Goal: Find contact information: Find contact information

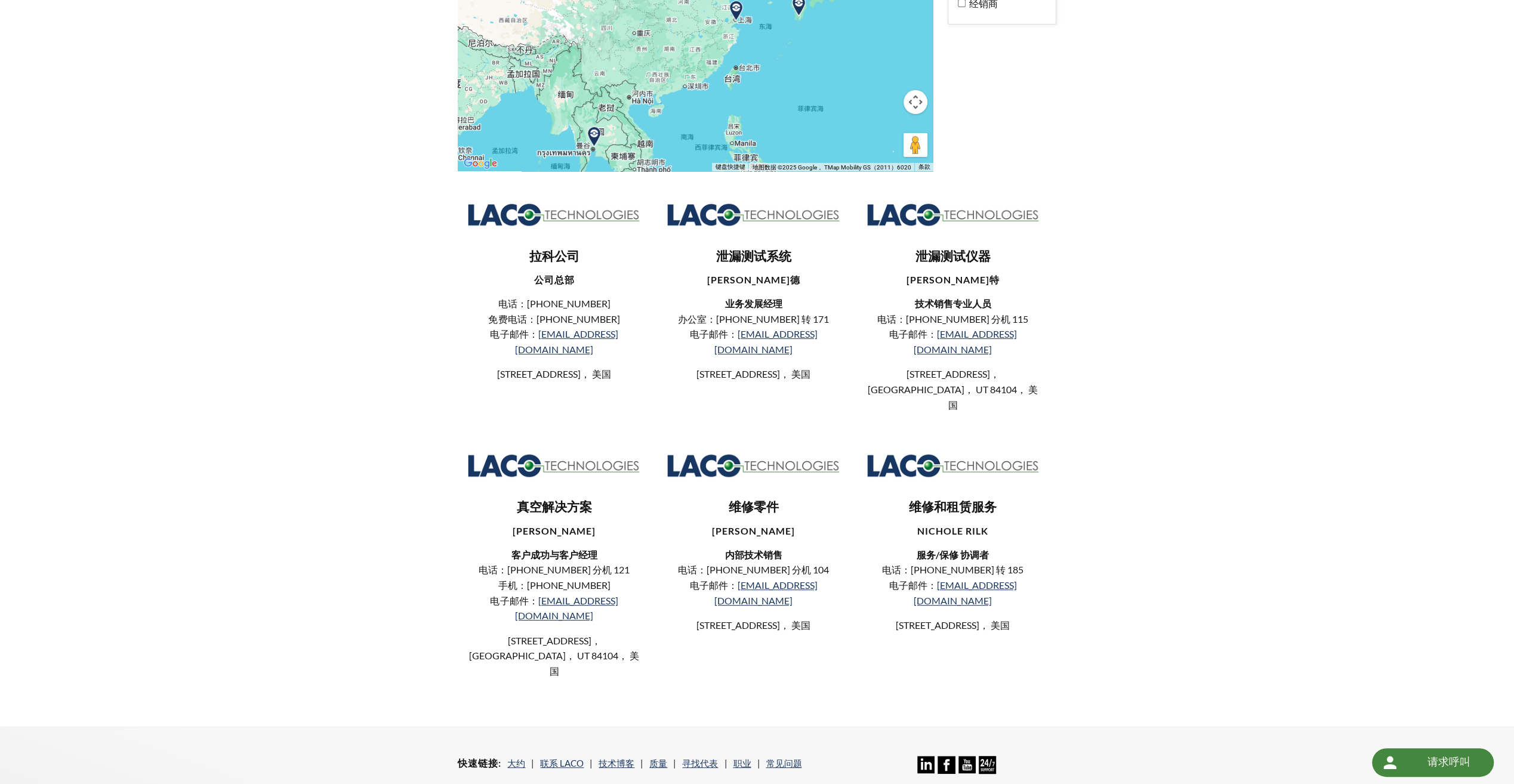
click at [1248, 197] on div "LACO Technologies 代表 ← 左移 → 右移 ↑ 上移 ↓ 下移 + 放大 - 缩小 家 左移 75% 结束 右移 75% 向上翻页 上移 7…" at bounding box center [757, 273] width 1514 height 909
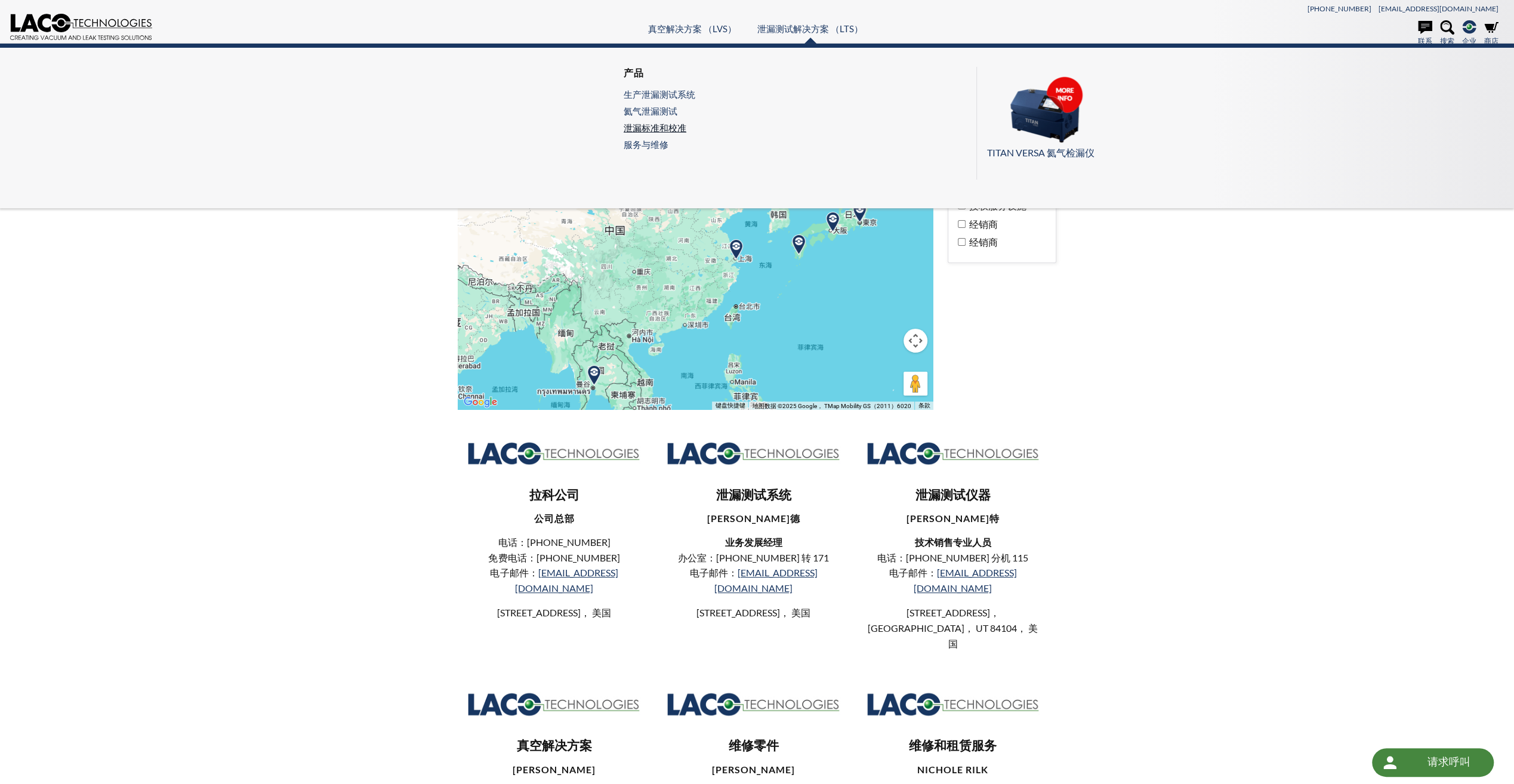
click at [663, 129] on link "泄漏标准和校准" at bounding box center [659, 128] width 71 height 11
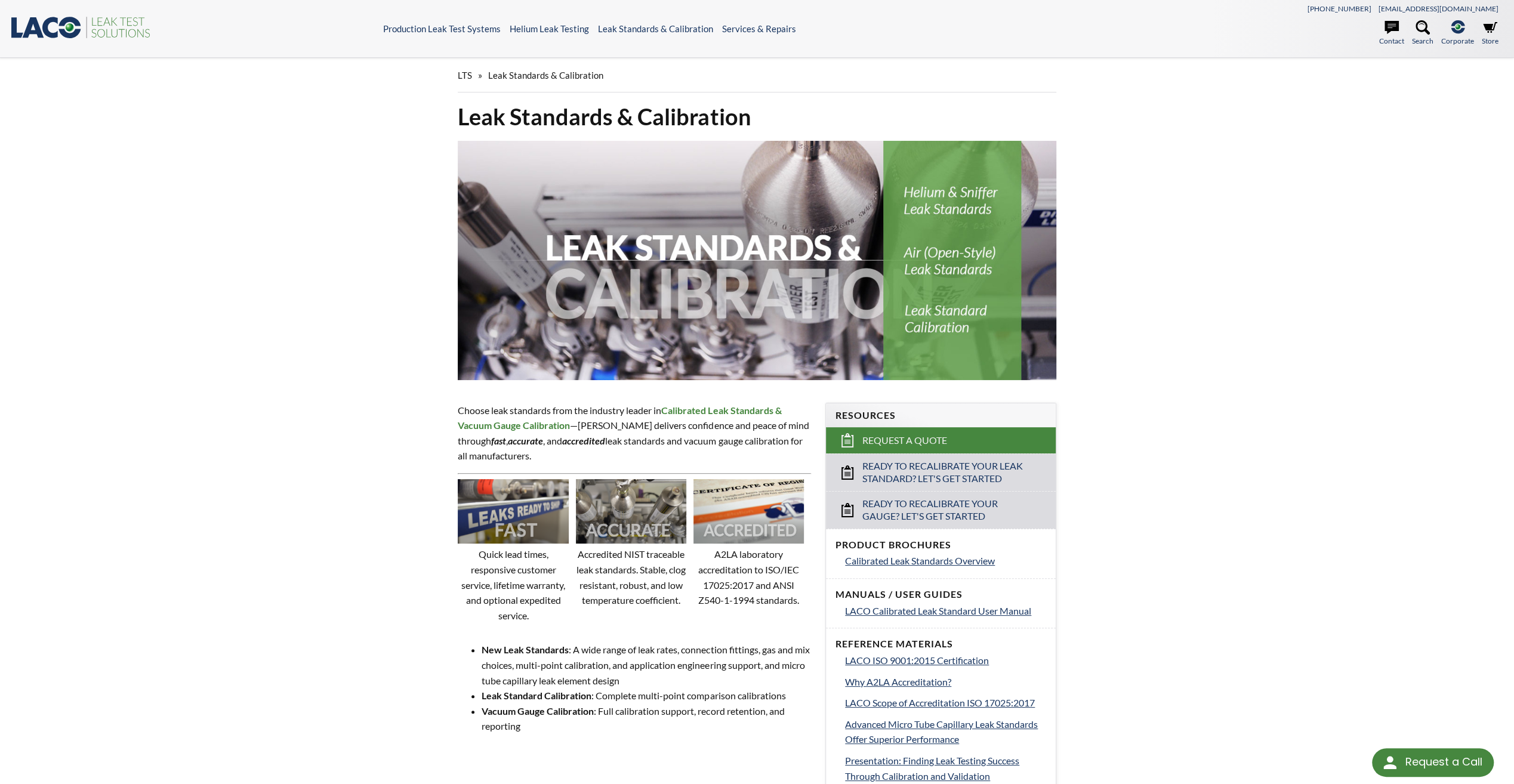
select select "语言翻译微件"
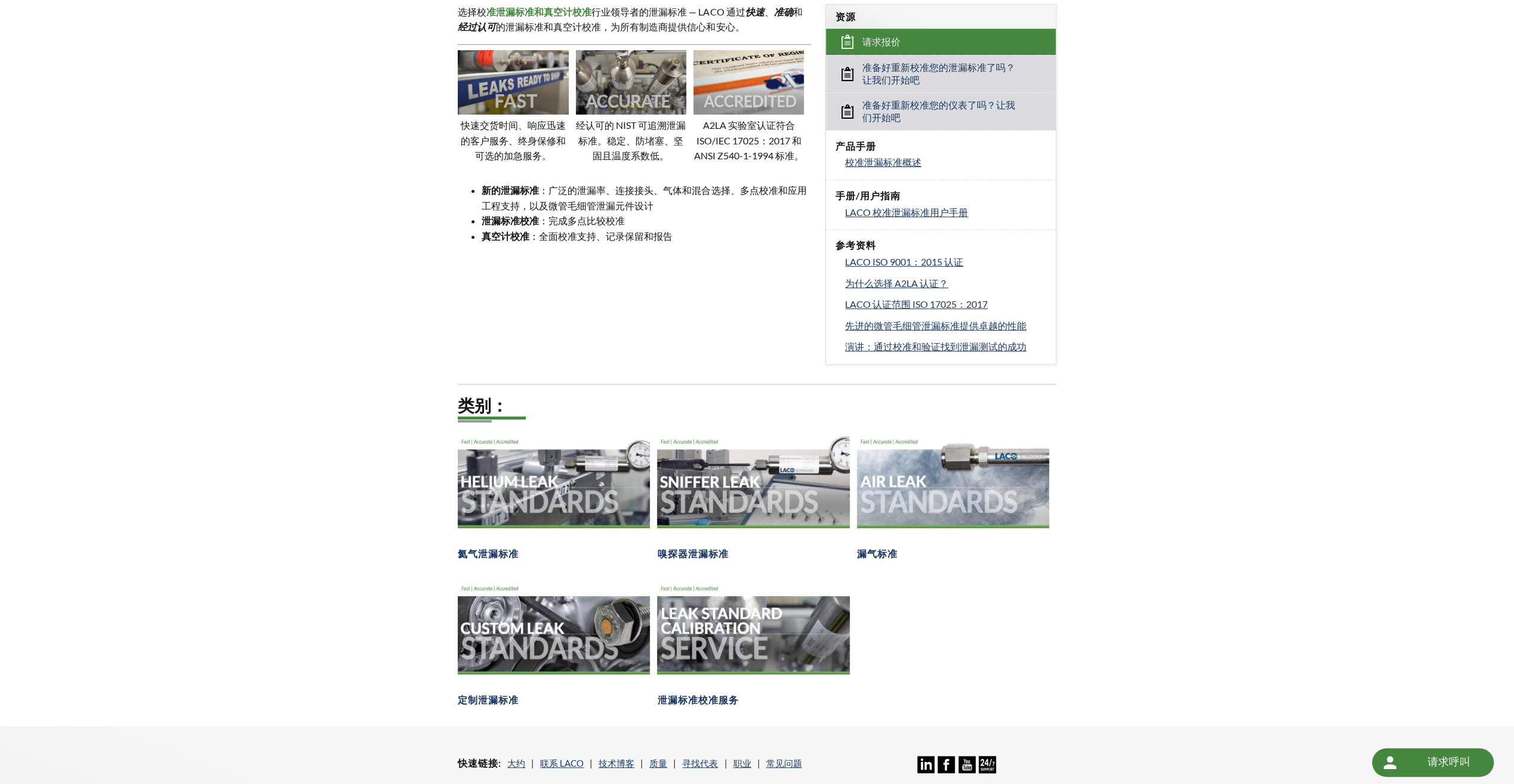
scroll to position [418, 0]
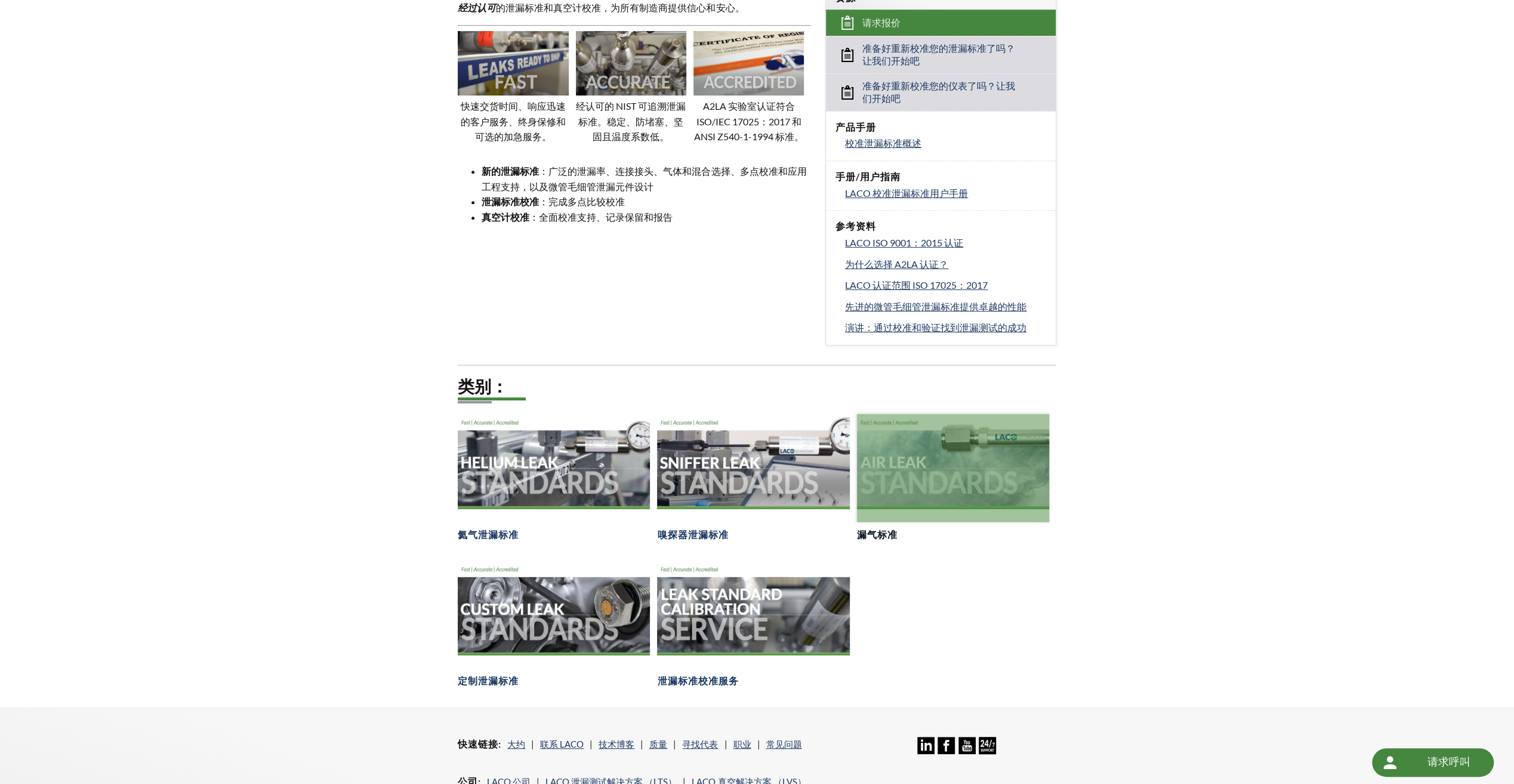
click at [963, 469] on div at bounding box center [954, 467] width 192 height 108
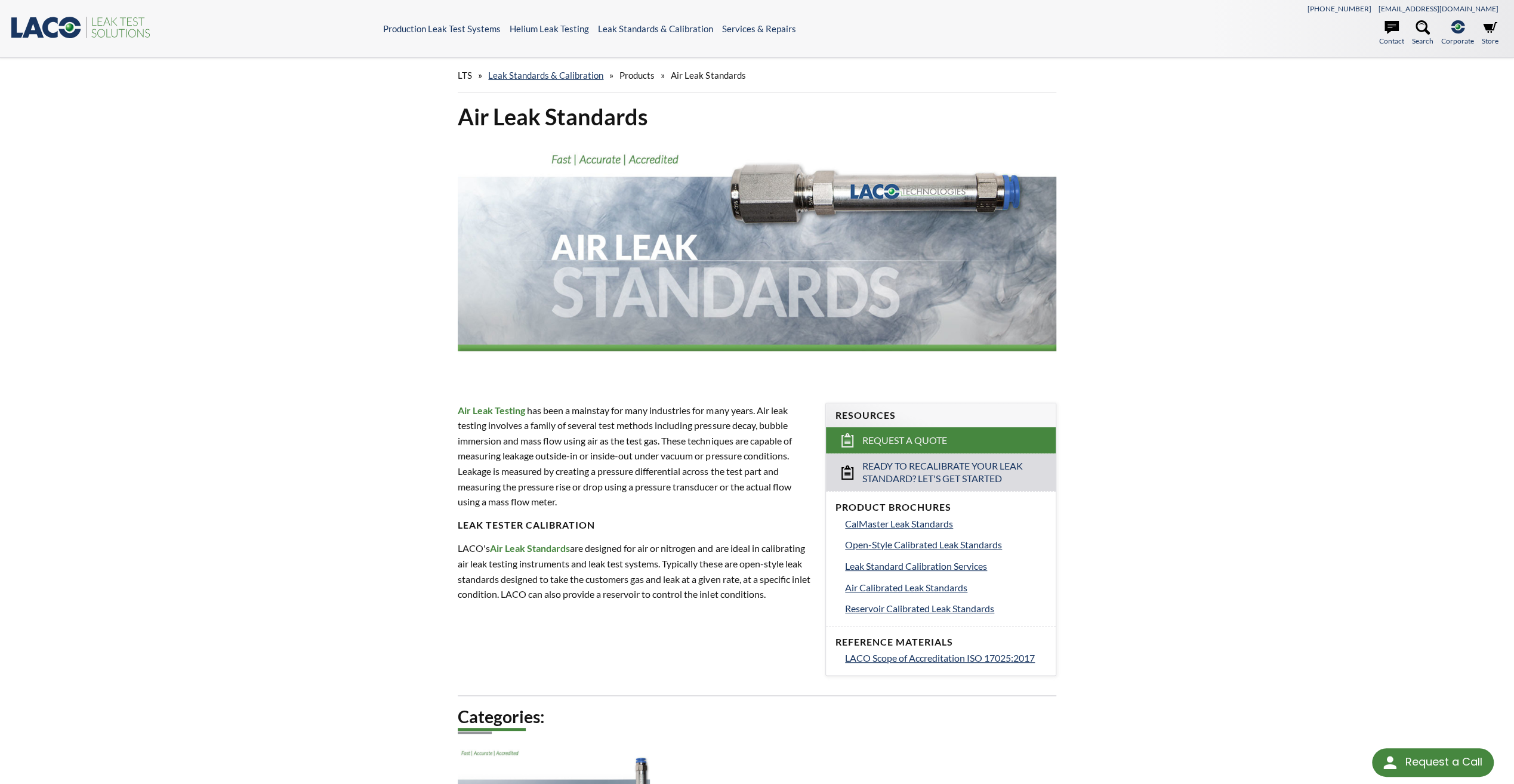
click at [702, 410] on p "Air Leak Testing has been a mainstay for many industries for many years. Air le…" at bounding box center [634, 456] width 353 height 107
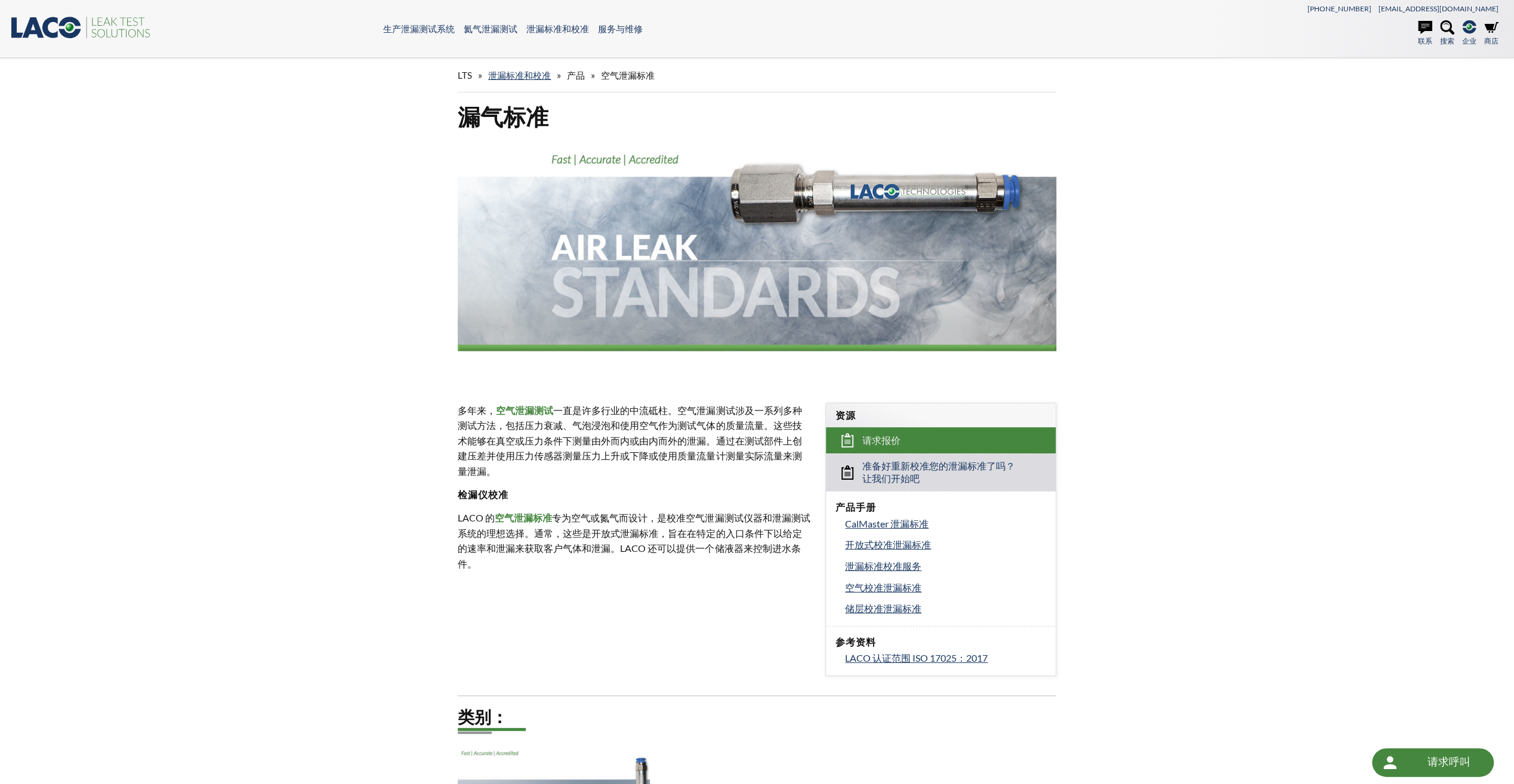
click at [727, 456] on p "多年来， 空气泄漏测试 一直是许多行业的中流砥柱。空气泄漏测试涉及一系列多种测试方法，包括压力衰减、气泡浸泡和使用空气作为测试气体的质量流量。这些技术能够在真…" at bounding box center [634, 441] width 353 height 76
click at [630, 475] on p "多年来， 空气泄漏测试 一直是许多行业的中流砥柱。空气泄漏测试涉及一系列多种测试方法，包括压力衰减、气泡浸泡和使用空气作为测试气体的质量流量。这些技术能够在真…" at bounding box center [634, 441] width 353 height 76
click at [1230, 307] on div "LTS » 泄漏标准和校准 » 产品 » 空气泄漏标准 漏气标准 多年来， 空气泄漏测试 一直是许多行业的中流砥柱。空气泄漏测试涉及一系列多种测试方法，包括压…" at bounding box center [757, 474] width 1514 height 834
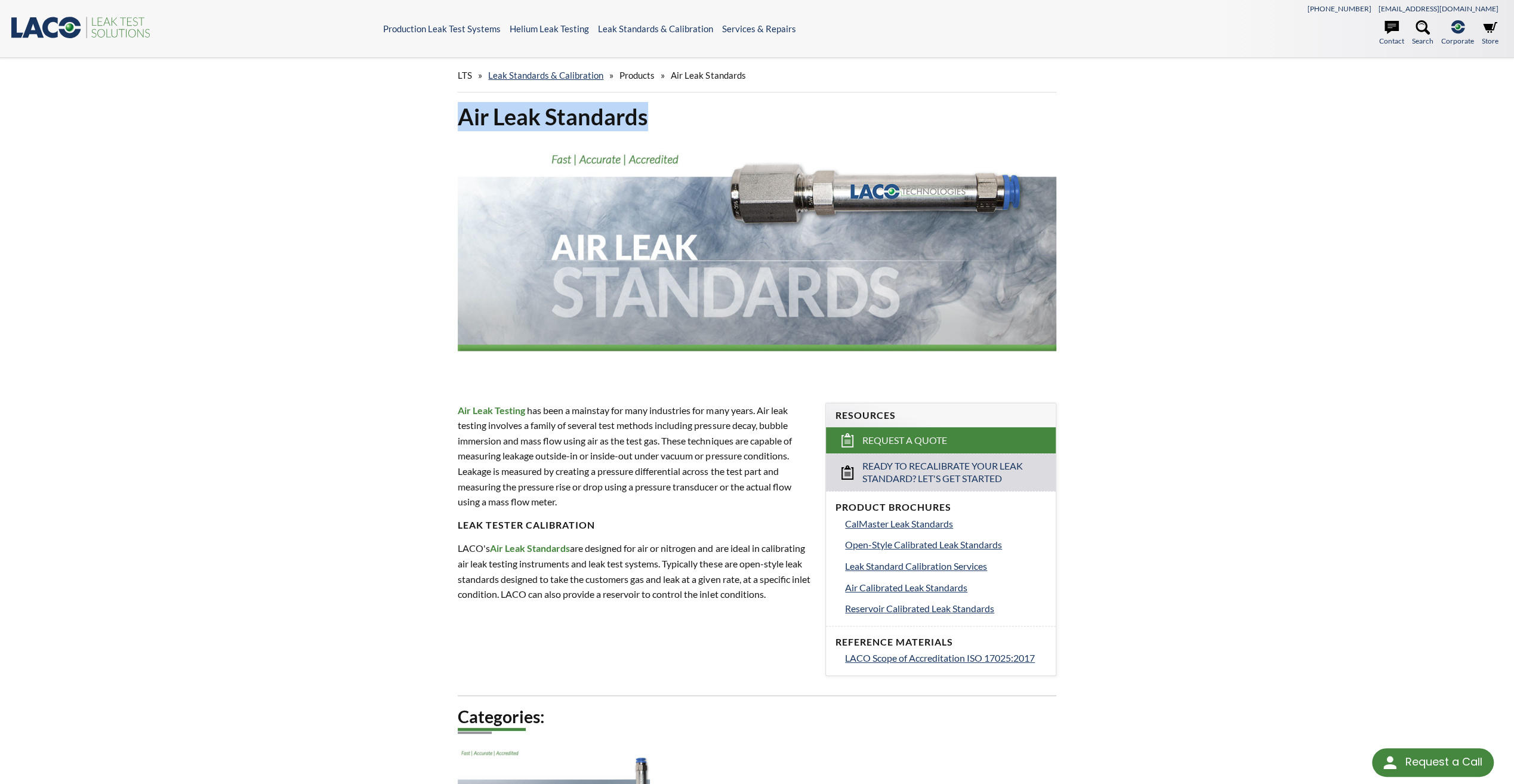
drag, startPoint x: 454, startPoint y: 109, endPoint x: 647, endPoint y: 108, distance: 193.0
click at [647, 108] on div "Air Leak Standards" at bounding box center [757, 243] width 613 height 282
drag, startPoint x: 647, startPoint y: 108, endPoint x: 572, endPoint y: 115, distance: 75.3
copy h1 "Air Leak Standards"
click at [267, 296] on div "LTS » Leak Standards & Calibration » Products » Air Leak Standards Air Leak Sta…" at bounding box center [757, 474] width 1514 height 834
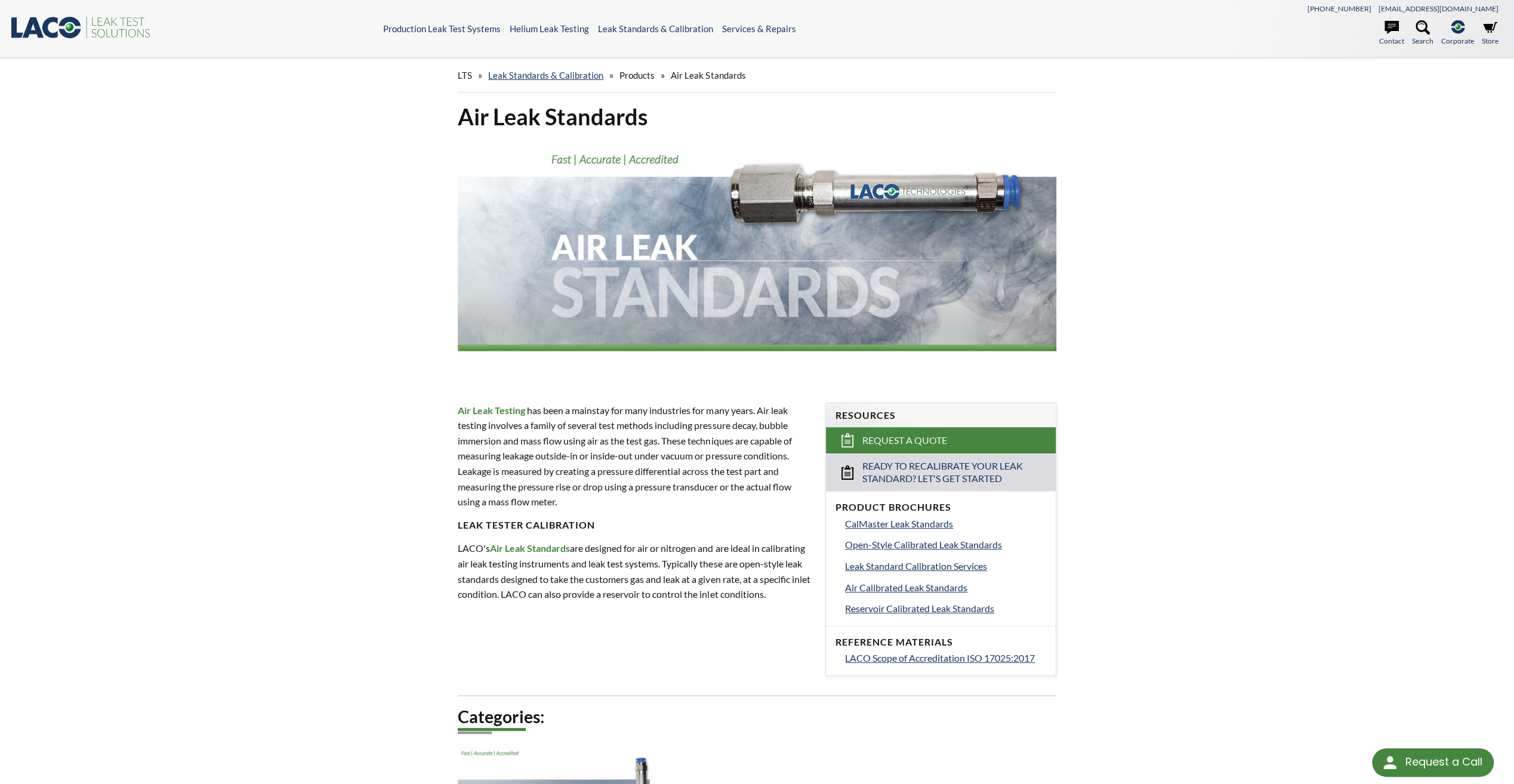
click at [218, 407] on div "LTS » Leak Standards & Calibration » Products » Air Leak Standards Air Leak Sta…" at bounding box center [757, 474] width 1514 height 834
click at [1250, 502] on div "LTS » Leak Standards & Calibration » Products » Air Leak Standards Air Leak Sta…" at bounding box center [757, 474] width 1514 height 834
drag, startPoint x: 324, startPoint y: 324, endPoint x: 337, endPoint y: 326, distance: 13.2
click at [324, 324] on div "LTS » Leak Standards & Calibration » Products » Air Leak Standards Air Leak Sta…" at bounding box center [757, 474] width 1514 height 834
click at [1258, 242] on div "LTS » Leak Standards & Calibration » Products » Air Leak Standards Air Leak Sta…" at bounding box center [757, 474] width 1514 height 834
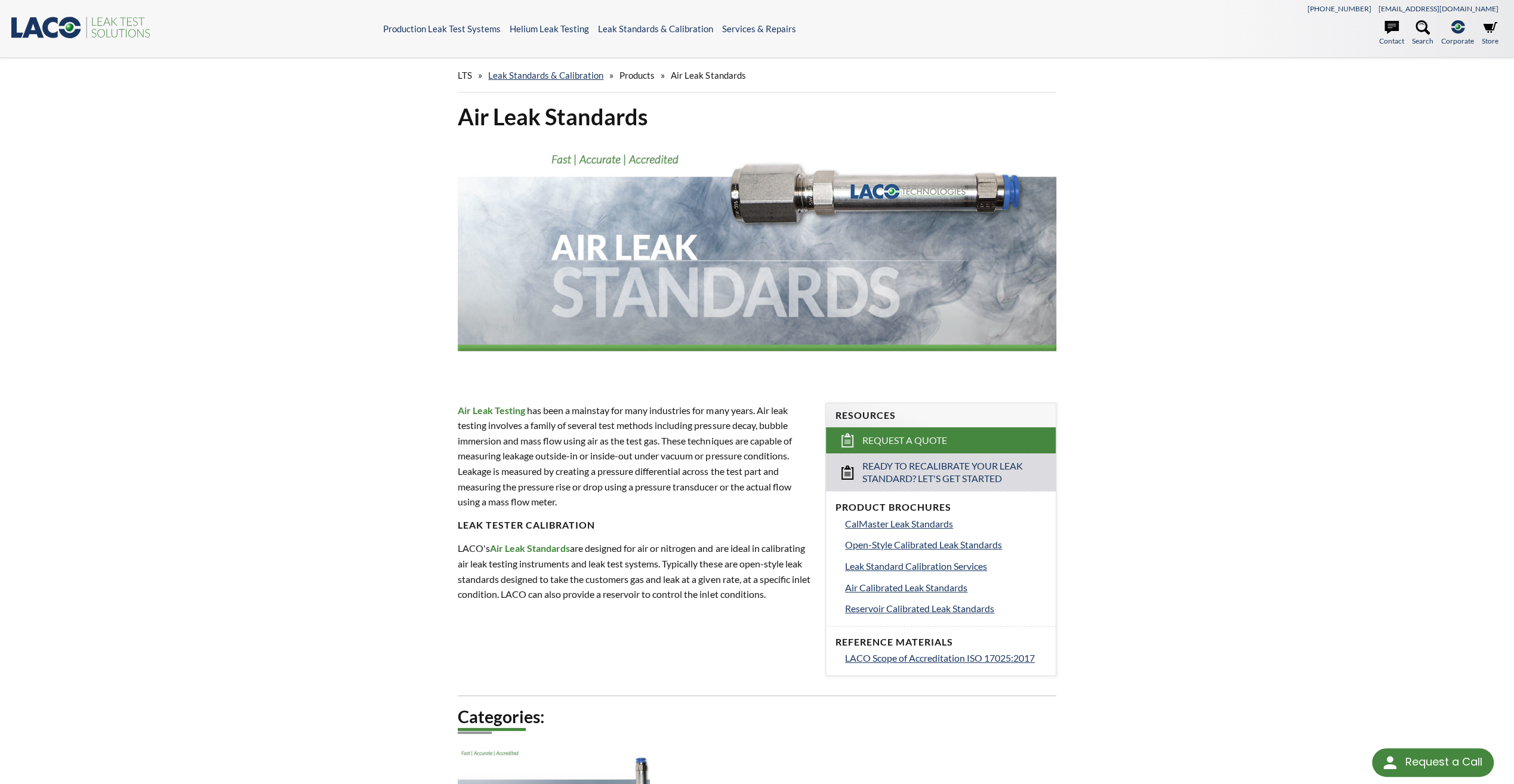
click at [1174, 442] on div "LTS » Leak Standards & Calibration » Products » Air Leak Standards Air Leak Sta…" at bounding box center [757, 474] width 1514 height 834
click at [1243, 343] on div "LTS » Leak Standards & Calibration » Products » Air Leak Standards Air Leak Sta…" at bounding box center [757, 474] width 1514 height 834
click at [1256, 315] on div "LTS » Leak Standards & Calibration » Products » Air Leak Standards Air Leak Sta…" at bounding box center [757, 474] width 1514 height 834
click at [1236, 466] on div "LTS » Leak Standards & Calibration » Products » Air Leak Standards Air Leak Sta…" at bounding box center [757, 474] width 1514 height 834
click at [1284, 289] on div "LTS » Leak Standards & Calibration » Products » Air Leak Standards Air Leak Sta…" at bounding box center [757, 474] width 1514 height 834
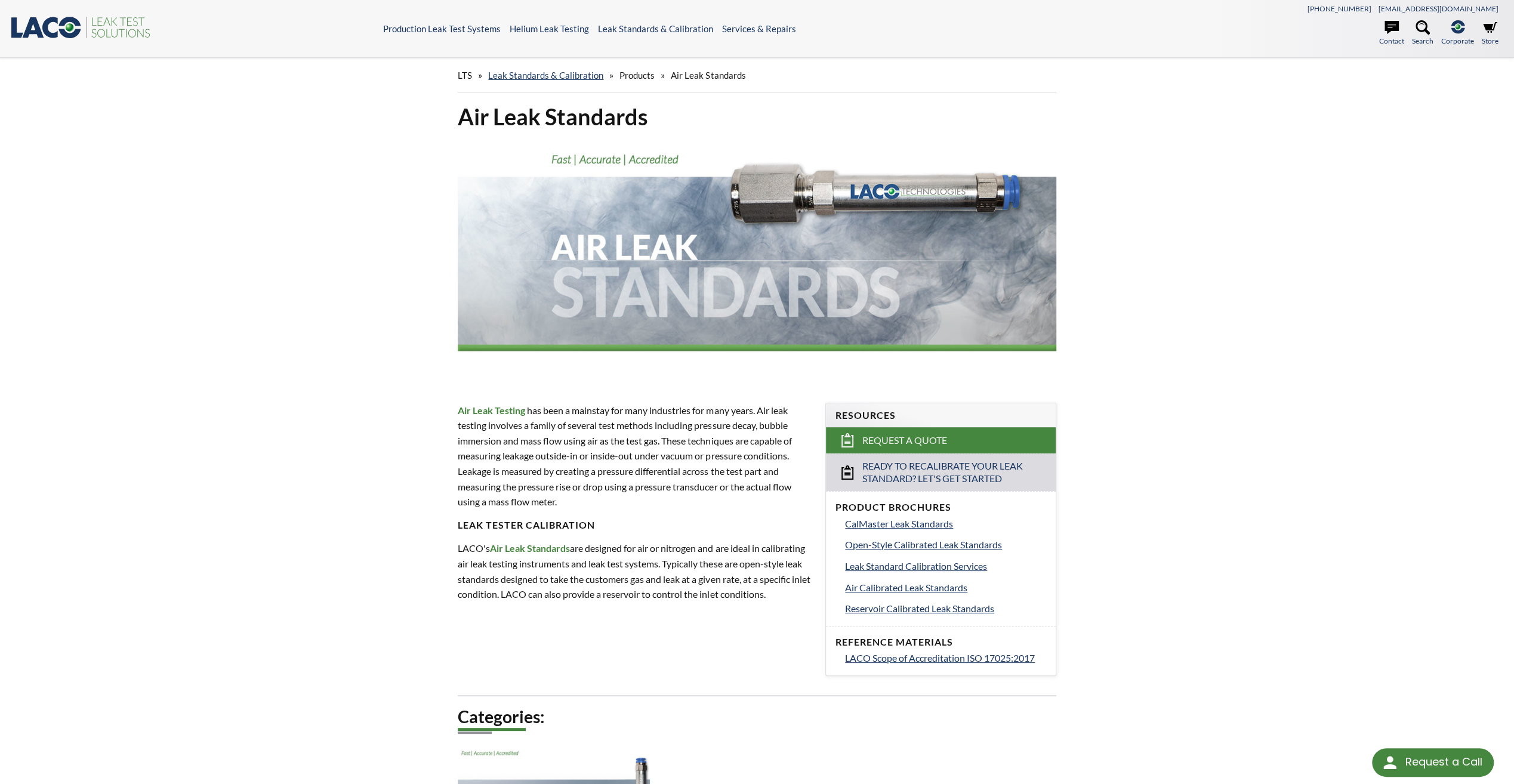
click at [363, 462] on div "LTS » Leak Standards & Calibration » Products » Air Leak Standards Air Leak Sta…" at bounding box center [757, 474] width 1514 height 834
click at [1235, 269] on div "LTS » Leak Standards & Calibration » Products » Air Leak Standards Air Leak Sta…" at bounding box center [757, 474] width 1514 height 834
click at [1133, 703] on div "Air Leak Standards Air Leak Testing has been a mainstay for many industries for…" at bounding box center [757, 497] width 764 height 790
click at [1224, 493] on div "LTS » Leak Standards & Calibration » Products » Air Leak Standards Air Leak Sta…" at bounding box center [757, 474] width 1514 height 834
click at [1160, 738] on div "LTS » Leak Standards & Calibration » Products » Air Leak Standards Air Leak Sta…" at bounding box center [757, 474] width 1514 height 834
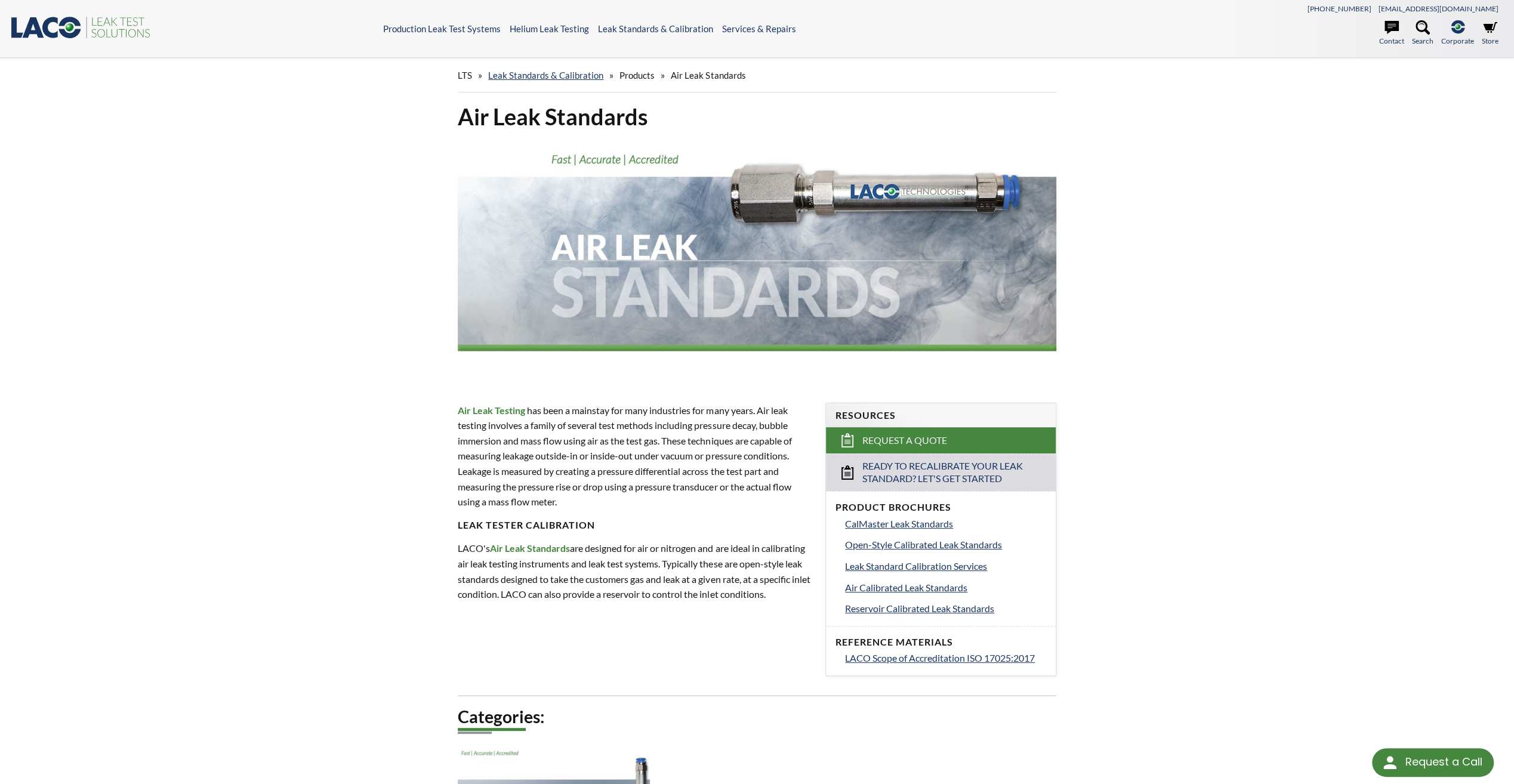
click at [1271, 462] on div "LTS » Leak Standards & Calibration » Products » Air Leak Standards Air Leak Sta…" at bounding box center [757, 474] width 1514 height 834
click at [1108, 224] on div "Air Leak Standards Air Leak Testing has been a mainstay for many industries for…" at bounding box center [757, 497] width 764 height 790
click at [1180, 291] on div "LTS » Leak Standards & Calibration » Products » Air Leak Standards Air Leak Sta…" at bounding box center [757, 474] width 1514 height 834
click at [1176, 335] on div "LTS » Leak Standards & Calibration » Products » Air Leak Standards Air Leak Sta…" at bounding box center [757, 474] width 1514 height 834
click at [1226, 522] on div "LTS » Leak Standards & Calibration » Products » Air Leak Standards Air Leak Sta…" at bounding box center [757, 474] width 1514 height 834
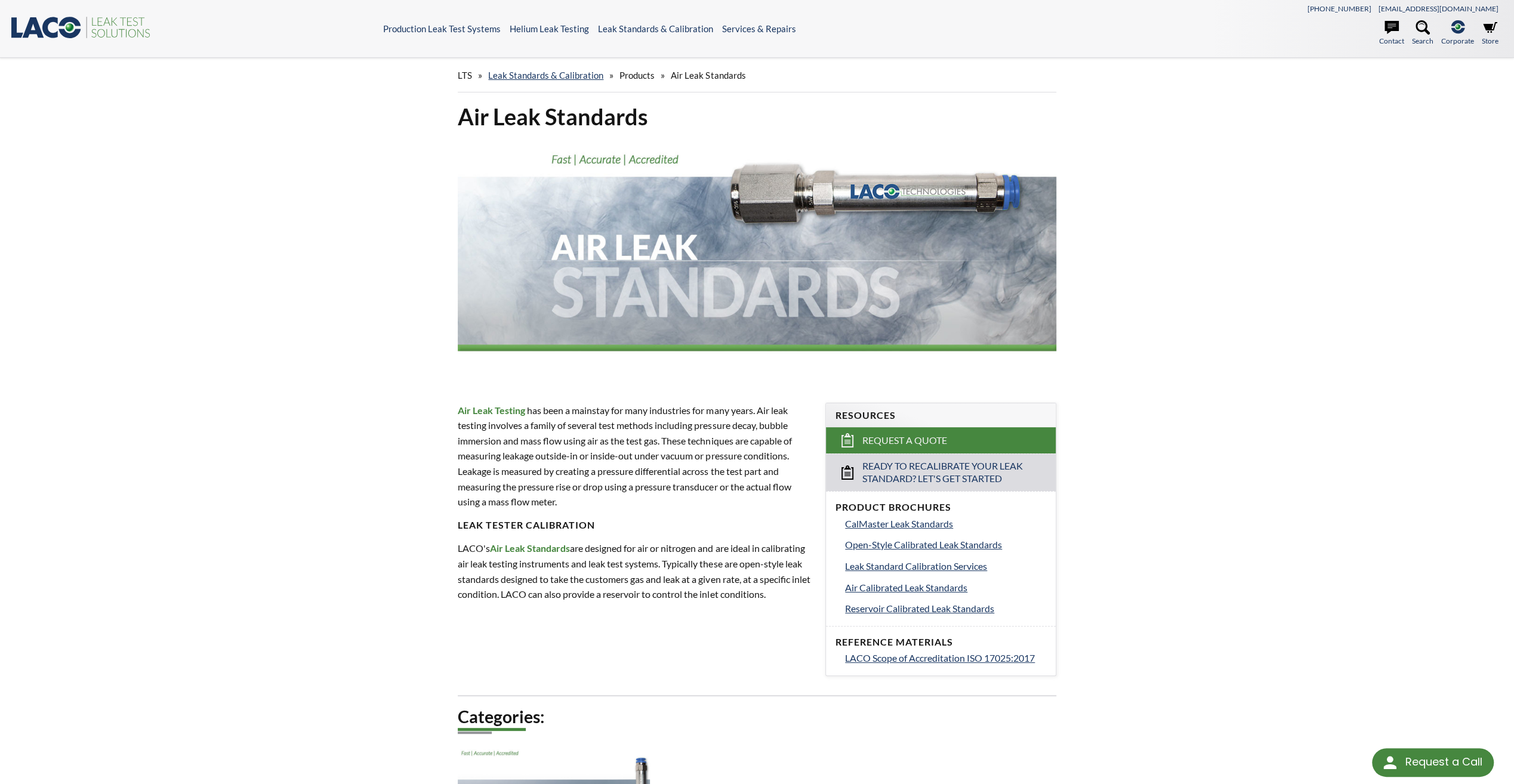
click at [1176, 608] on div "LTS » Leak Standards & Calibration » Products » Air Leak Standards Air Leak Sta…" at bounding box center [757, 474] width 1514 height 834
click at [1351, 152] on div "LTS » Leak Standards & Calibration » Products » Air Leak Standards Air Leak Sta…" at bounding box center [757, 474] width 1514 height 834
click at [1277, 190] on div "LTS » Leak Standards & Calibration » Products » Air Leak Standards Air Leak Sta…" at bounding box center [757, 474] width 1514 height 834
click at [1221, 339] on div "LTS » Leak Standards & Calibration » Products » Air Leak Standards Air Leak Sta…" at bounding box center [757, 474] width 1514 height 834
click at [724, 523] on h4 "Leak Tester Calibration" at bounding box center [634, 525] width 353 height 13
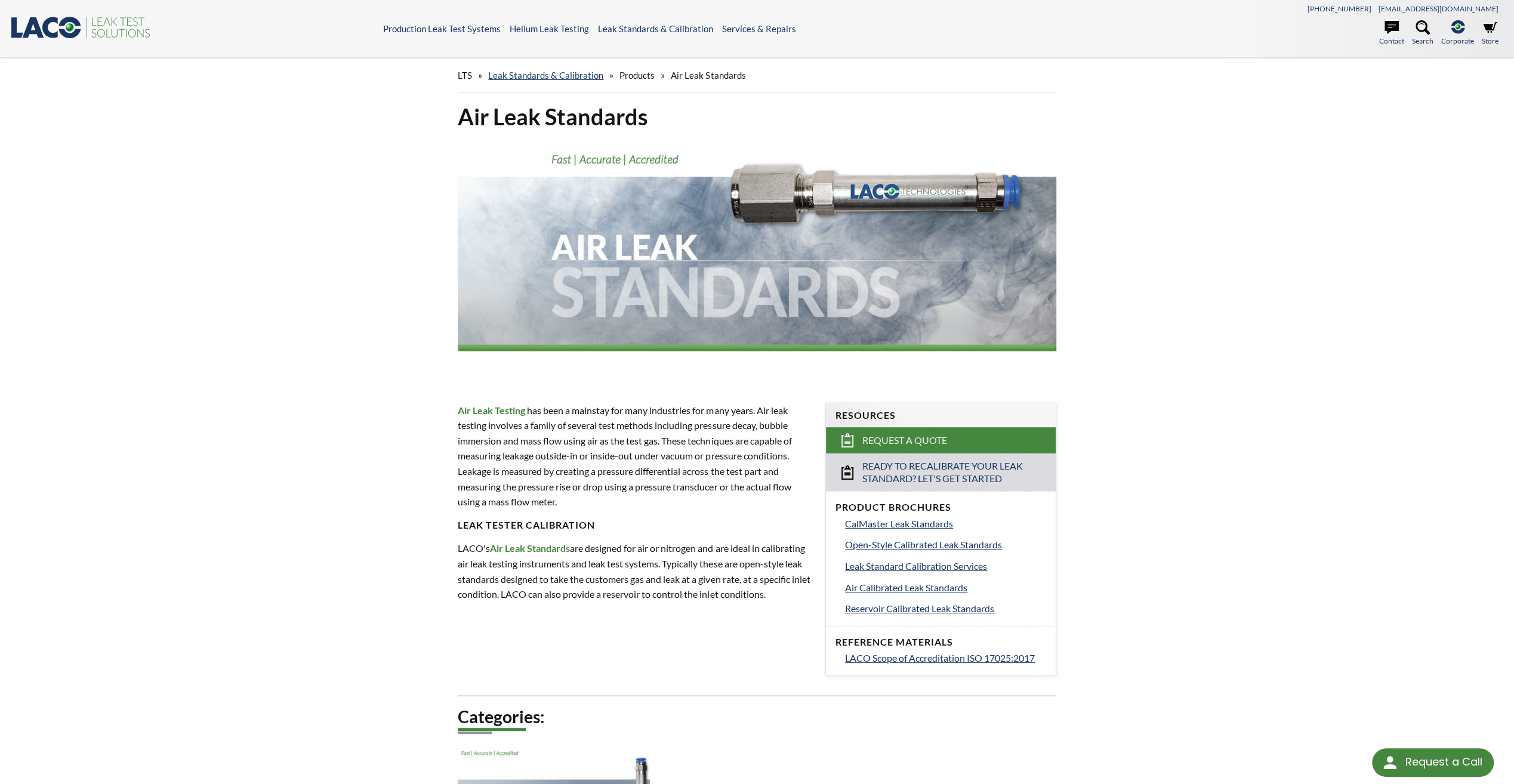
click at [1221, 451] on div "LTS » Leak Standards & Calibration » Products » Air Leak Standards Air Leak Sta…" at bounding box center [757, 474] width 1514 height 834
click at [1296, 278] on div "LTS » Leak Standards & Calibration » Products » Air Leak Standards Air Leak Sta…" at bounding box center [757, 474] width 1514 height 834
click at [698, 485] on p "Air Leak Testing has been a mainstay for many industries for many years. Air le…" at bounding box center [634, 456] width 353 height 107
click at [668, 498] on p "Air Leak Testing has been a mainstay for many industries for many years. Air le…" at bounding box center [634, 456] width 353 height 107
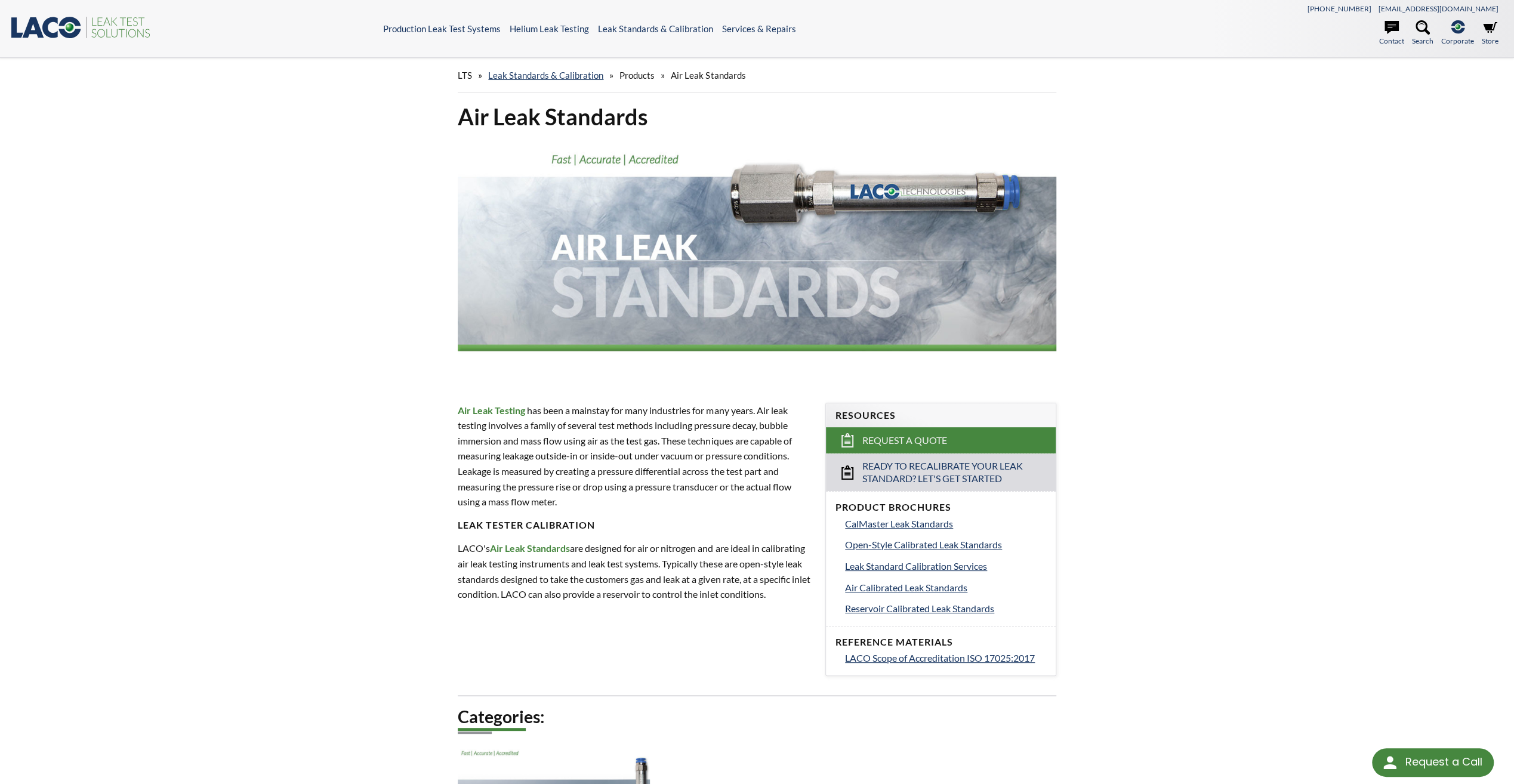
click at [1161, 413] on div "LTS » Leak Standards & Calibration » Products » Air Leak Standards Air Leak Sta…" at bounding box center [757, 474] width 1514 height 834
click at [1179, 575] on div "LTS » Leak Standards & Calibration » Products » Air Leak Standards Air Leak Sta…" at bounding box center [757, 474] width 1514 height 834
click at [1204, 553] on div "LTS » Leak Standards & Calibration » Products » Air Leak Standards Air Leak Sta…" at bounding box center [757, 474] width 1514 height 834
drag, startPoint x: 1236, startPoint y: 487, endPoint x: 1219, endPoint y: 472, distance: 22.7
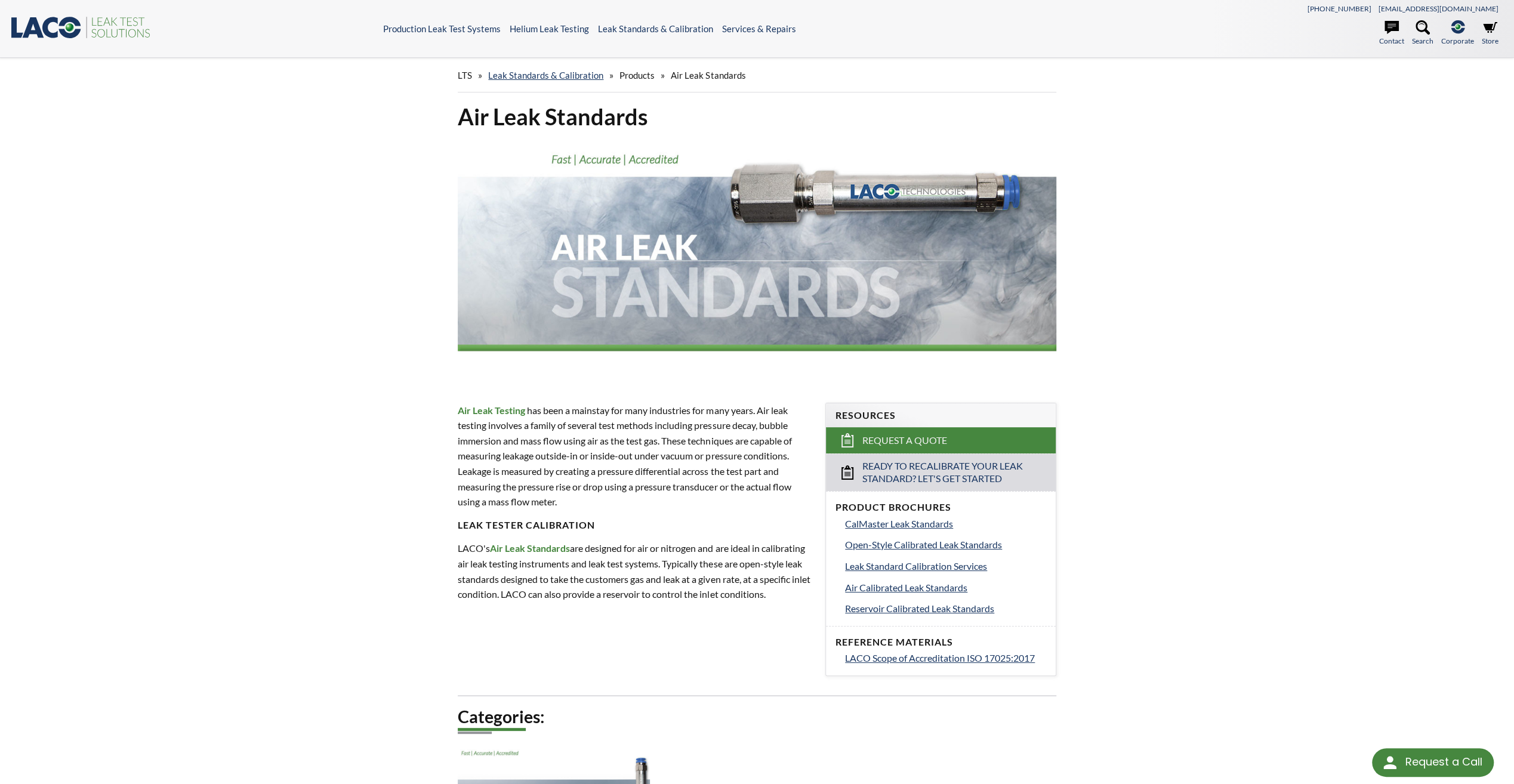
click at [1236, 486] on div "LTS » Leak Standards & Calibration » Products » Air Leak Standards Air Leak Sta…" at bounding box center [757, 474] width 1514 height 834
drag, startPoint x: 662, startPoint y: 118, endPoint x: 459, endPoint y: 121, distance: 203.0
click at [459, 121] on h1 "Air Leak Standards" at bounding box center [757, 117] width 598 height 30
copy h1 "Air Leak Standards"
click at [1071, 226] on div "Air Leak Standards Air Leak Testing has been a mainstay for many industries for…" at bounding box center [757, 497] width 764 height 790
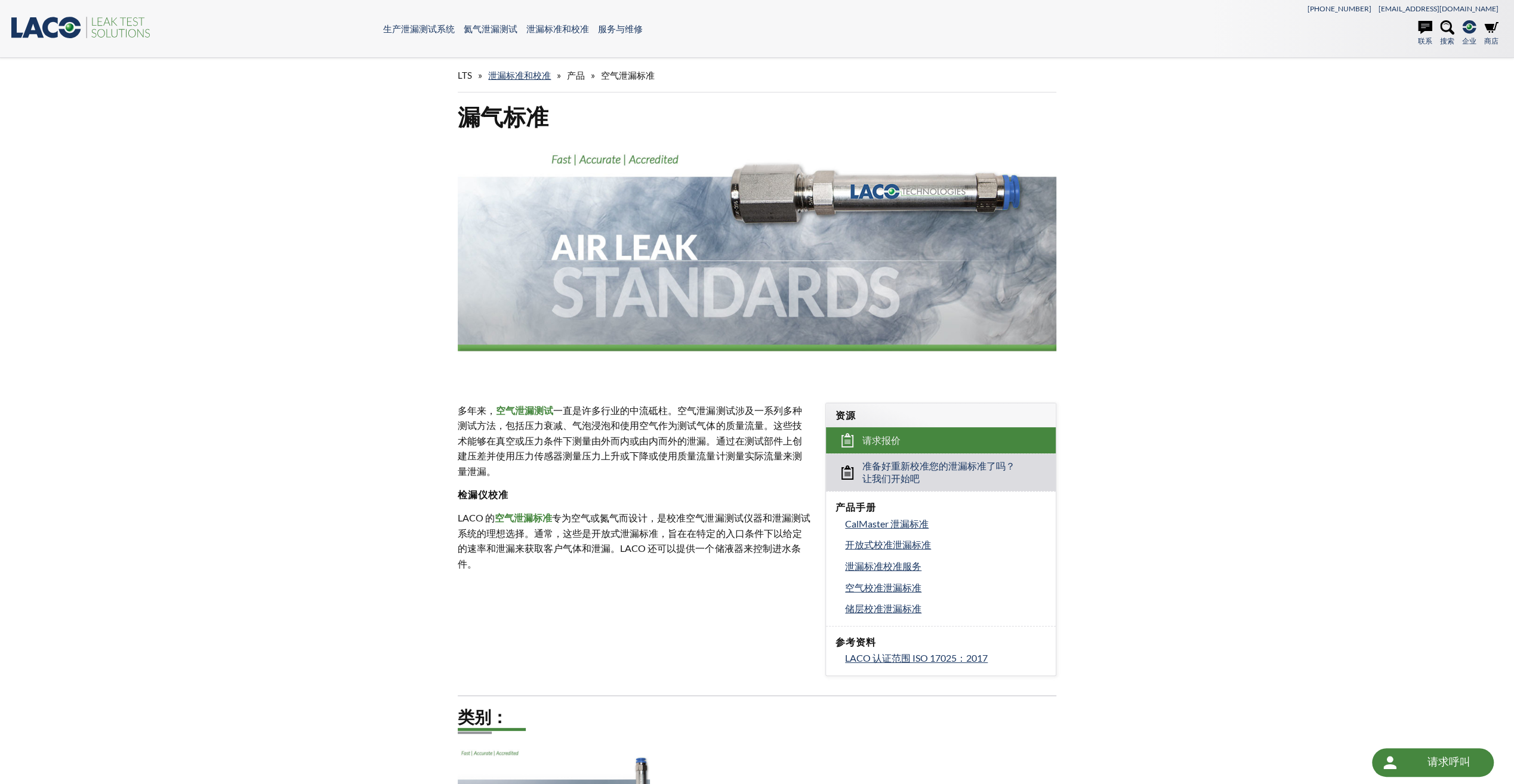
click at [1251, 155] on div "LTS » 泄漏标准和校准 » 产品 » 空气泄漏标准 漏气标准 多年来， 空气泄漏测试 一直是许多行业的中流砥柱。空气泄漏测试涉及一系列多种测试方法，包括压…" at bounding box center [757, 474] width 1514 height 834
click at [518, 74] on link "泄漏标准和校准" at bounding box center [519, 75] width 62 height 11
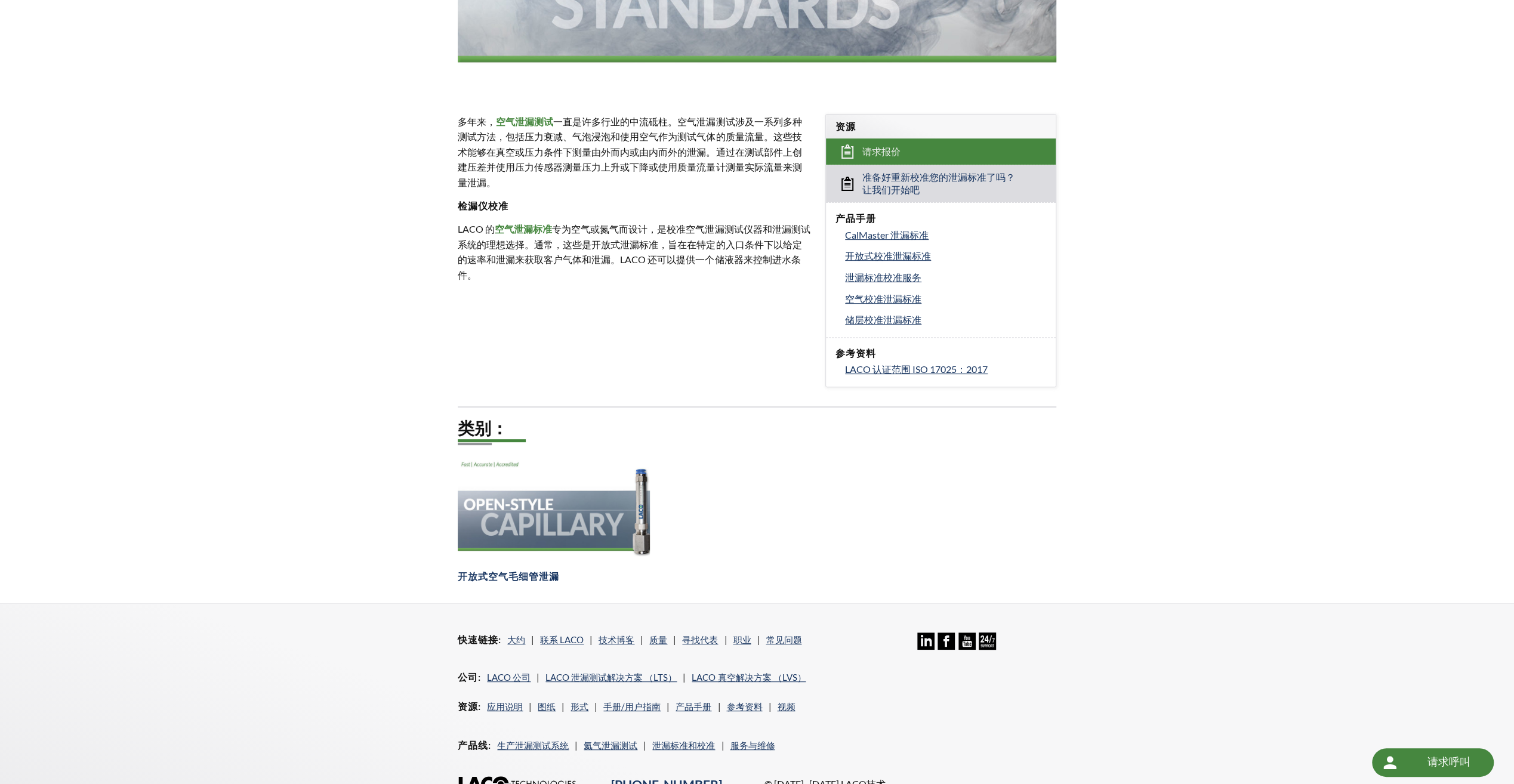
scroll to position [358, 0]
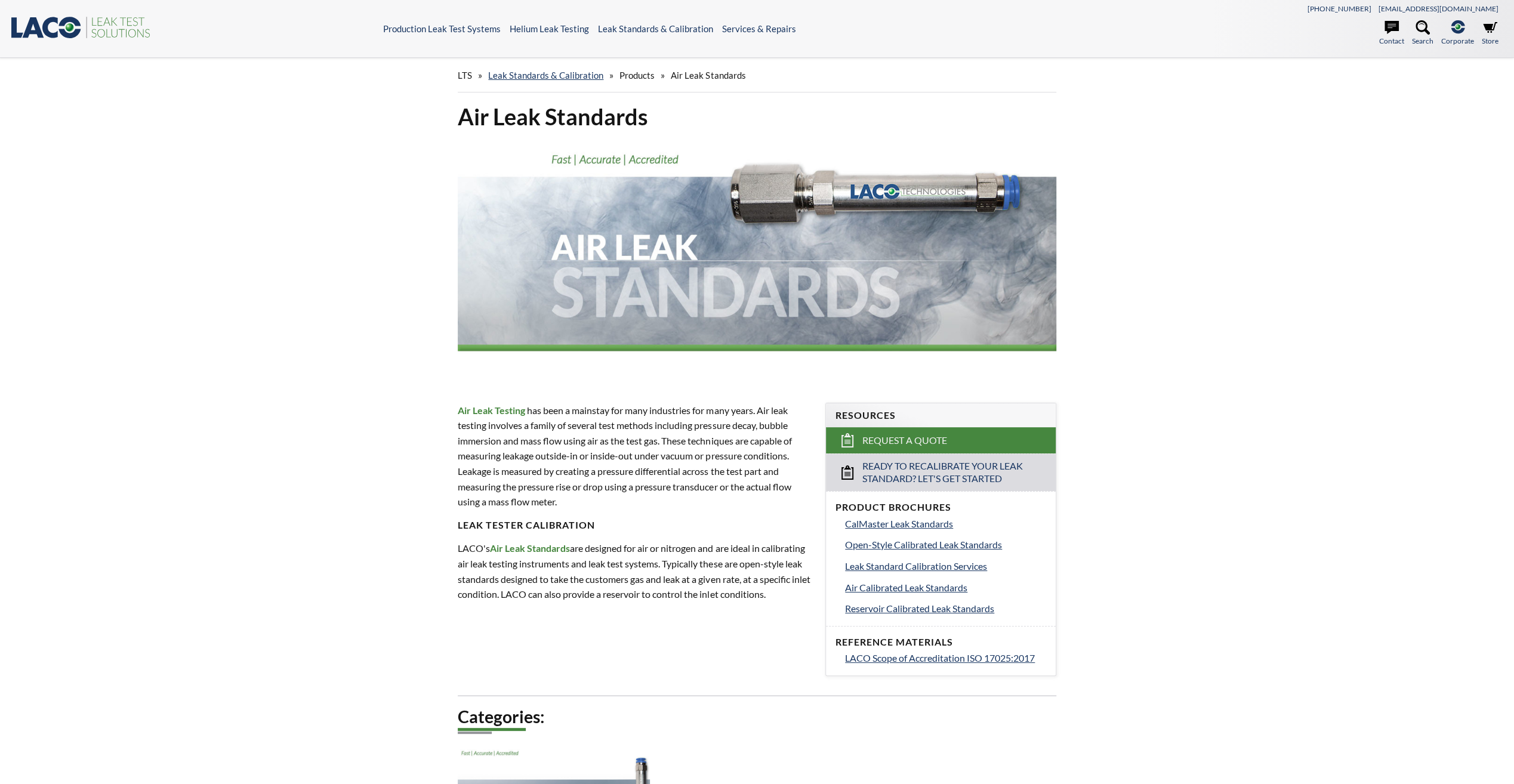
select select "语言翻译微件"
click at [1197, 346] on div "LTS » Leak Standards & Calibration » Products » Air Leak Standards Air Leak Sta…" at bounding box center [757, 474] width 1514 height 834
click at [1224, 210] on div "LTS » Leak Standards & Calibration » Products » Air Leak Standards Air Leak Sta…" at bounding box center [757, 474] width 1514 height 834
click at [1140, 364] on div "LTS » Leak Standards & Calibration » Products » Air Leak Standards Air Leak Sta…" at bounding box center [757, 474] width 1514 height 834
click at [1404, 33] on ul "Contact Search .st-0{fill:#193661;} .st-1{fill:url(#SVGID_1_a);} Corporate LACO…" at bounding box center [1317, 35] width 373 height 30
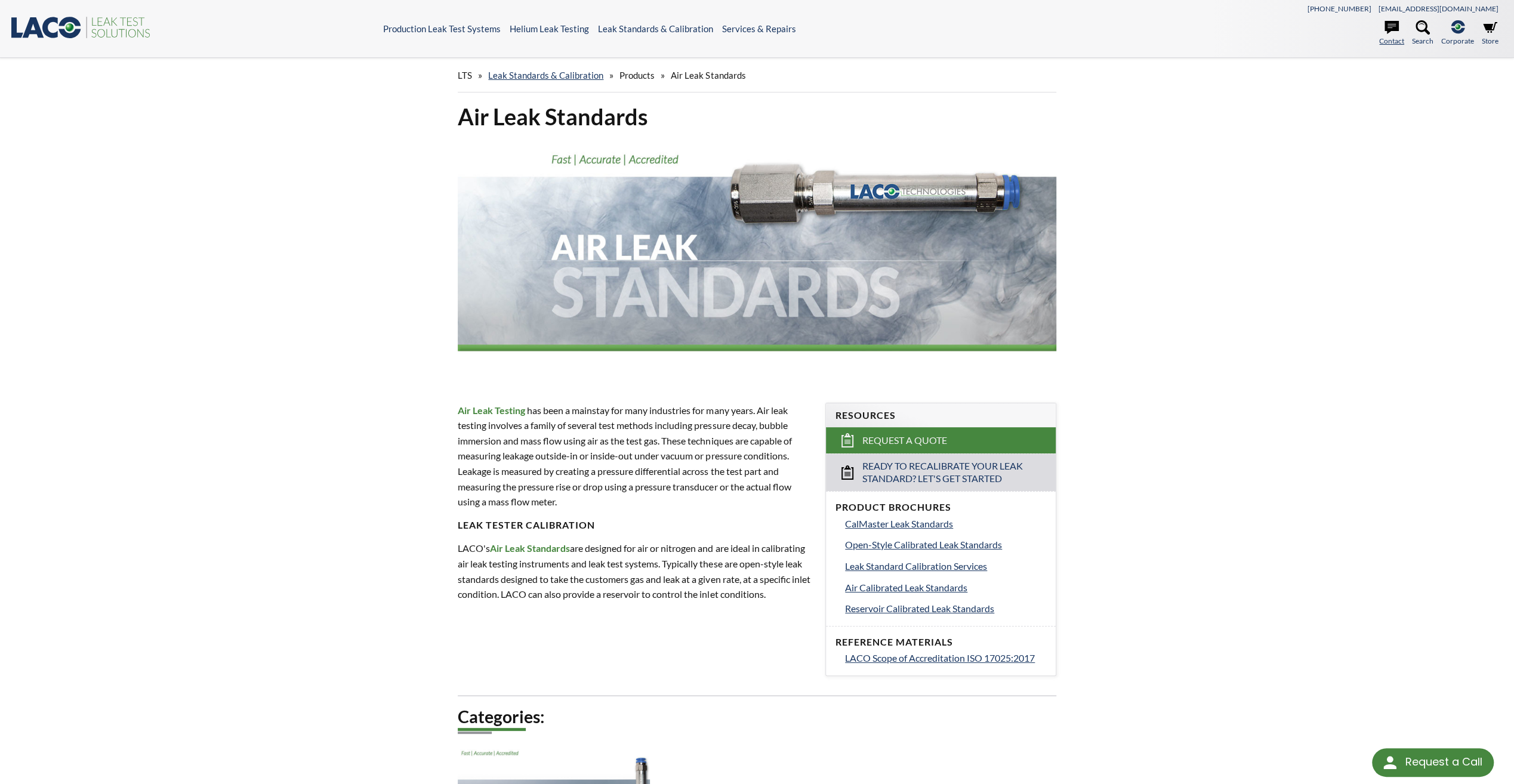
click at [1385, 36] on link "Contact" at bounding box center [1391, 33] width 25 height 27
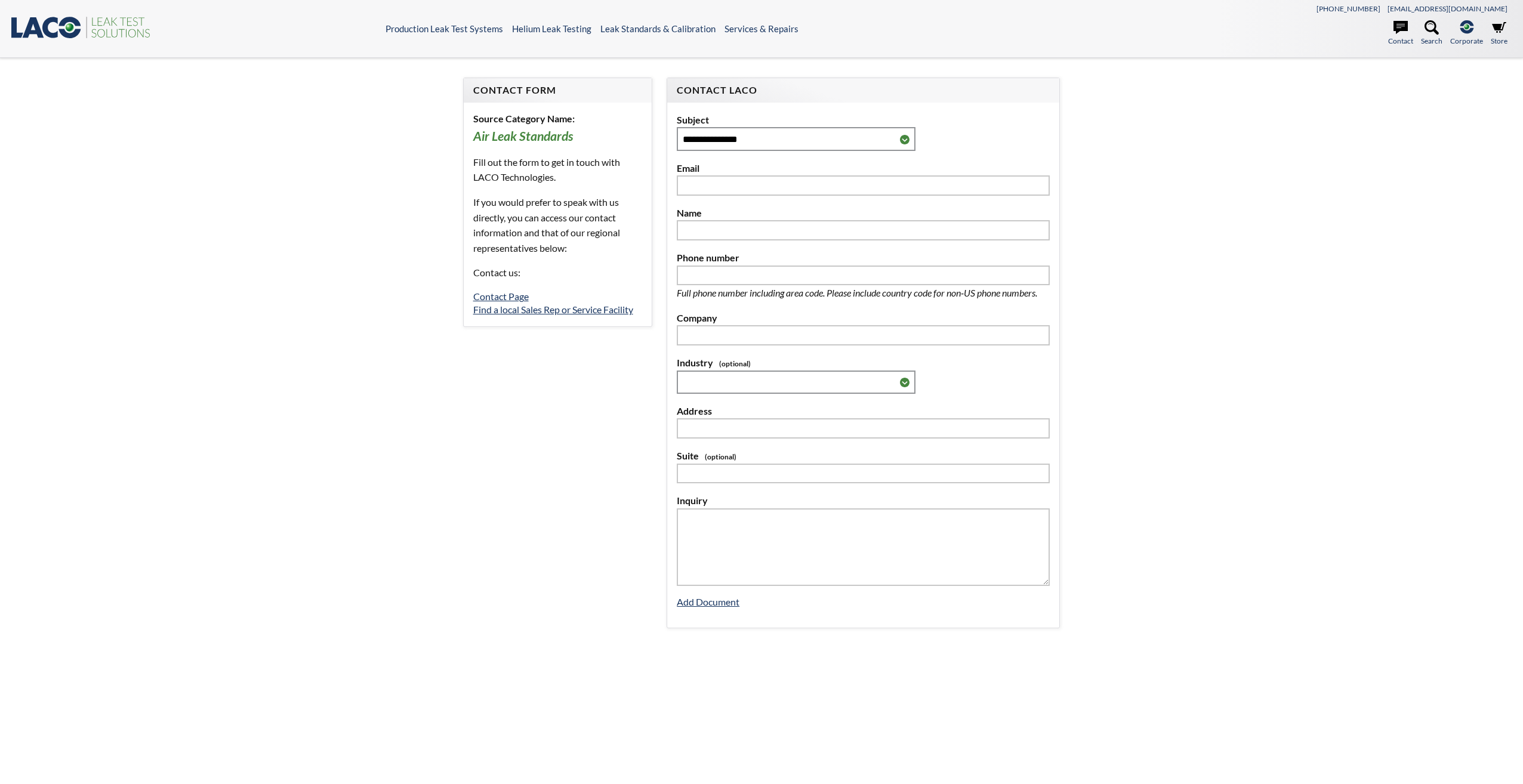
click at [1208, 268] on div "**********" at bounding box center [762, 357] width 1523 height 600
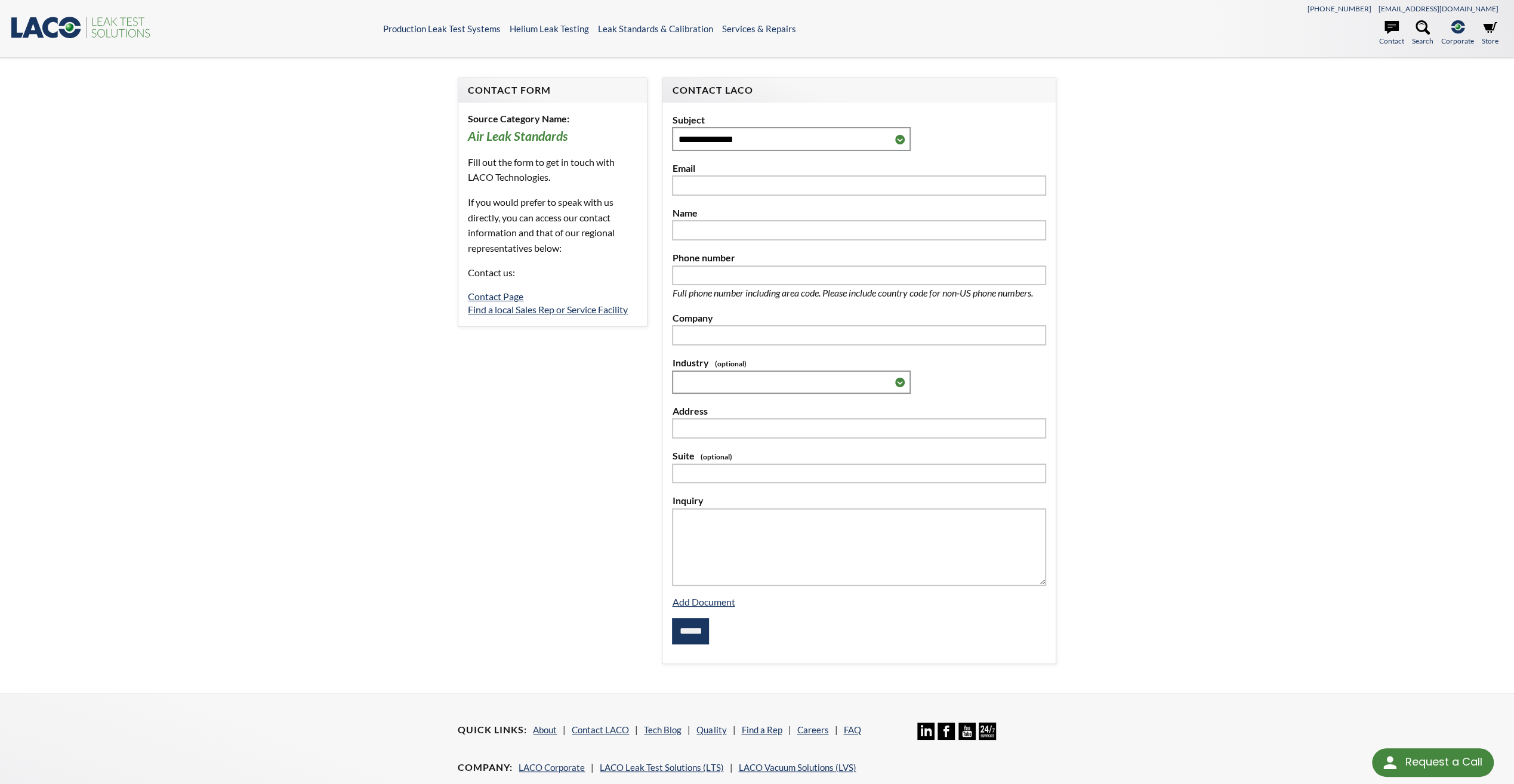
click at [561, 277] on p "Contact us:" at bounding box center [553, 273] width 169 height 16
select select "语言翻译微件"
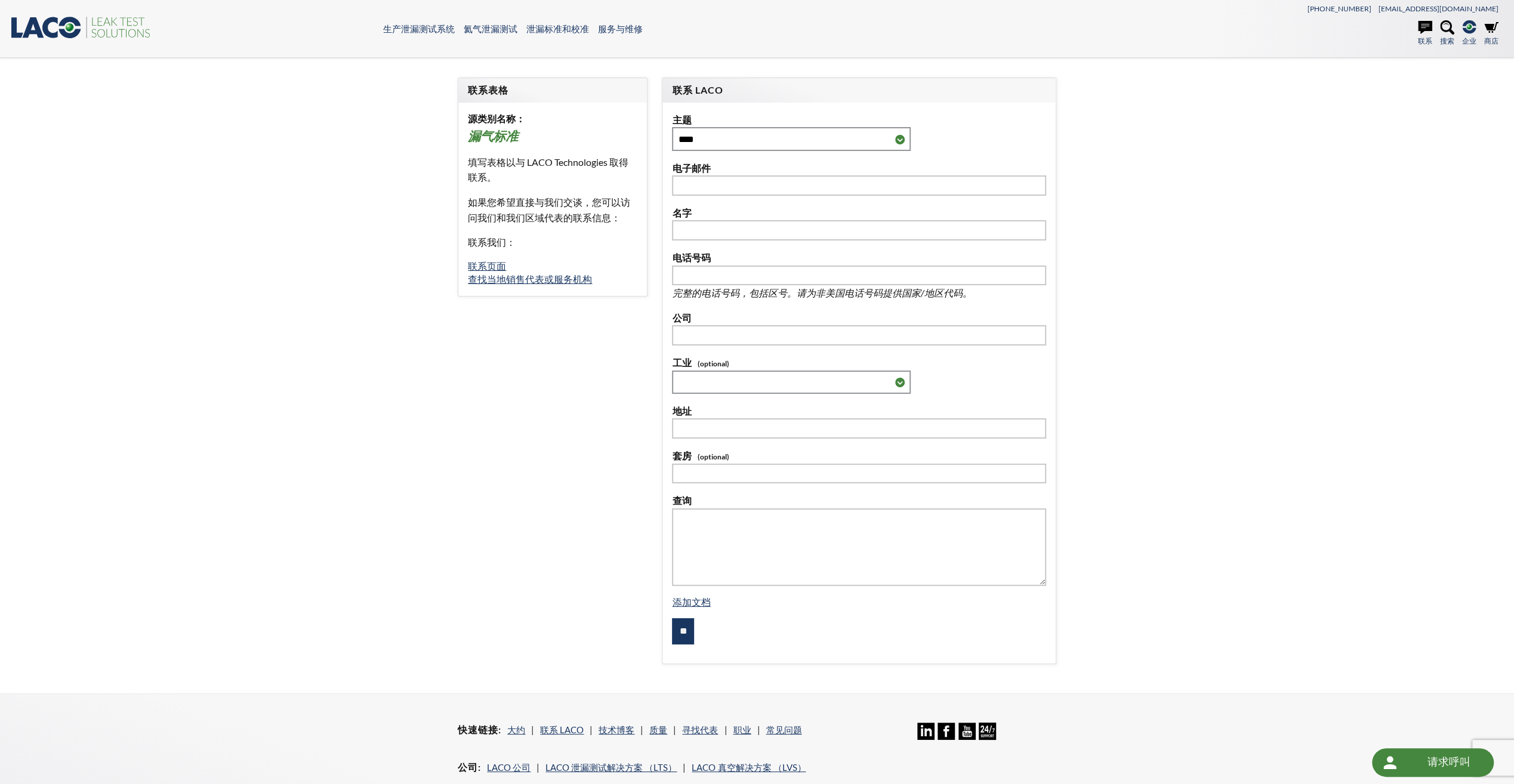
click at [1243, 235] on div "**********" at bounding box center [757, 375] width 1514 height 636
click at [830, 129] on select "**********" at bounding box center [791, 139] width 239 height 24
select select "**********"
click at [672, 127] on select "**********" at bounding box center [791, 139] width 239 height 24
click at [1157, 266] on div "**********" at bounding box center [757, 375] width 1514 height 636
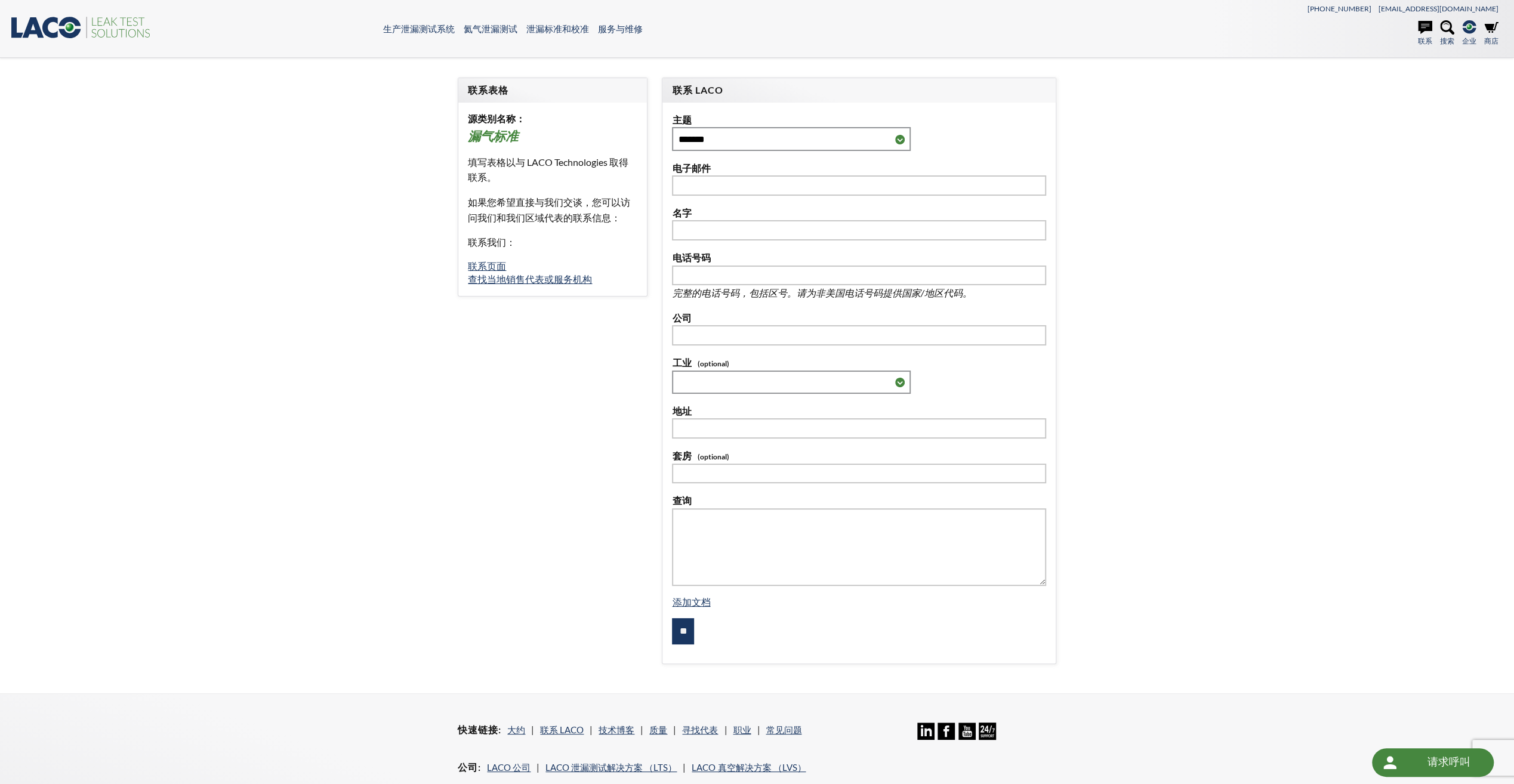
click at [540, 142] on h3 "漏气标准" at bounding box center [553, 137] width 169 height 17
click at [542, 162] on p "填写表格以与 LACO Technologies 取得联系。" at bounding box center [553, 169] width 169 height 31
click at [491, 266] on link "联系页面" at bounding box center [487, 265] width 39 height 11
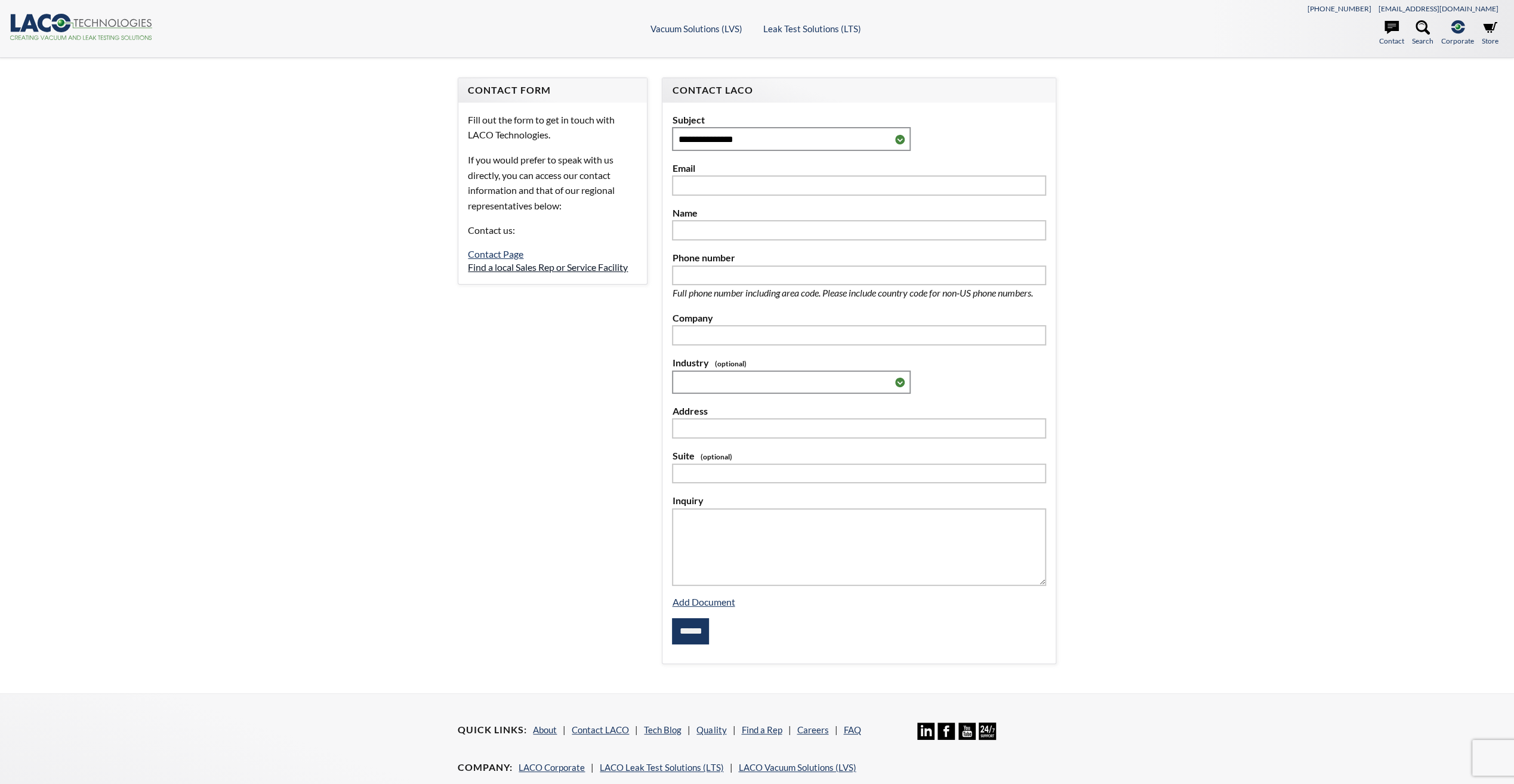
click at [526, 269] on link "Find a local Sales Rep or Service Facility" at bounding box center [549, 266] width 160 height 11
select select "语言翻译微件"
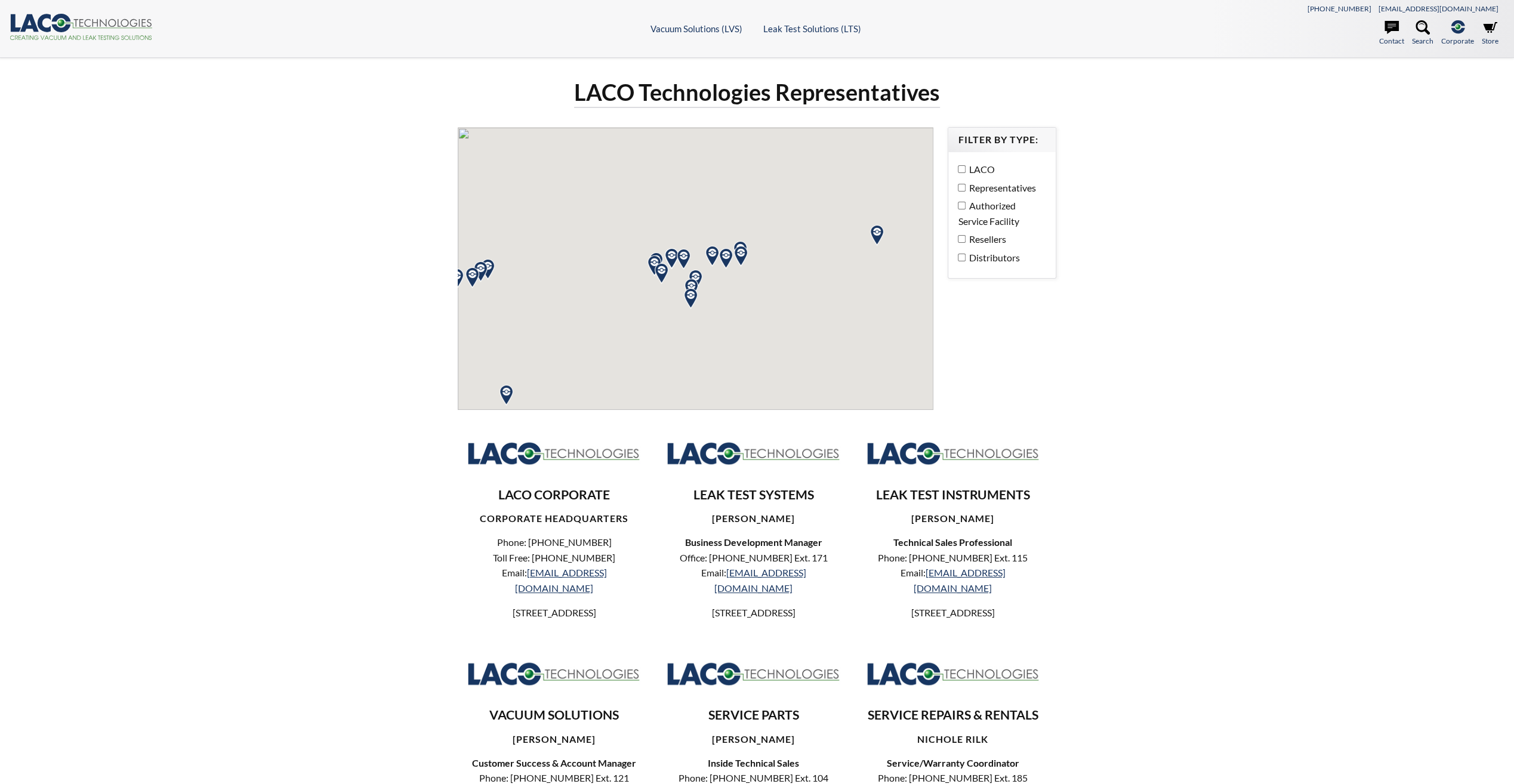
select select "语言翻译微件"
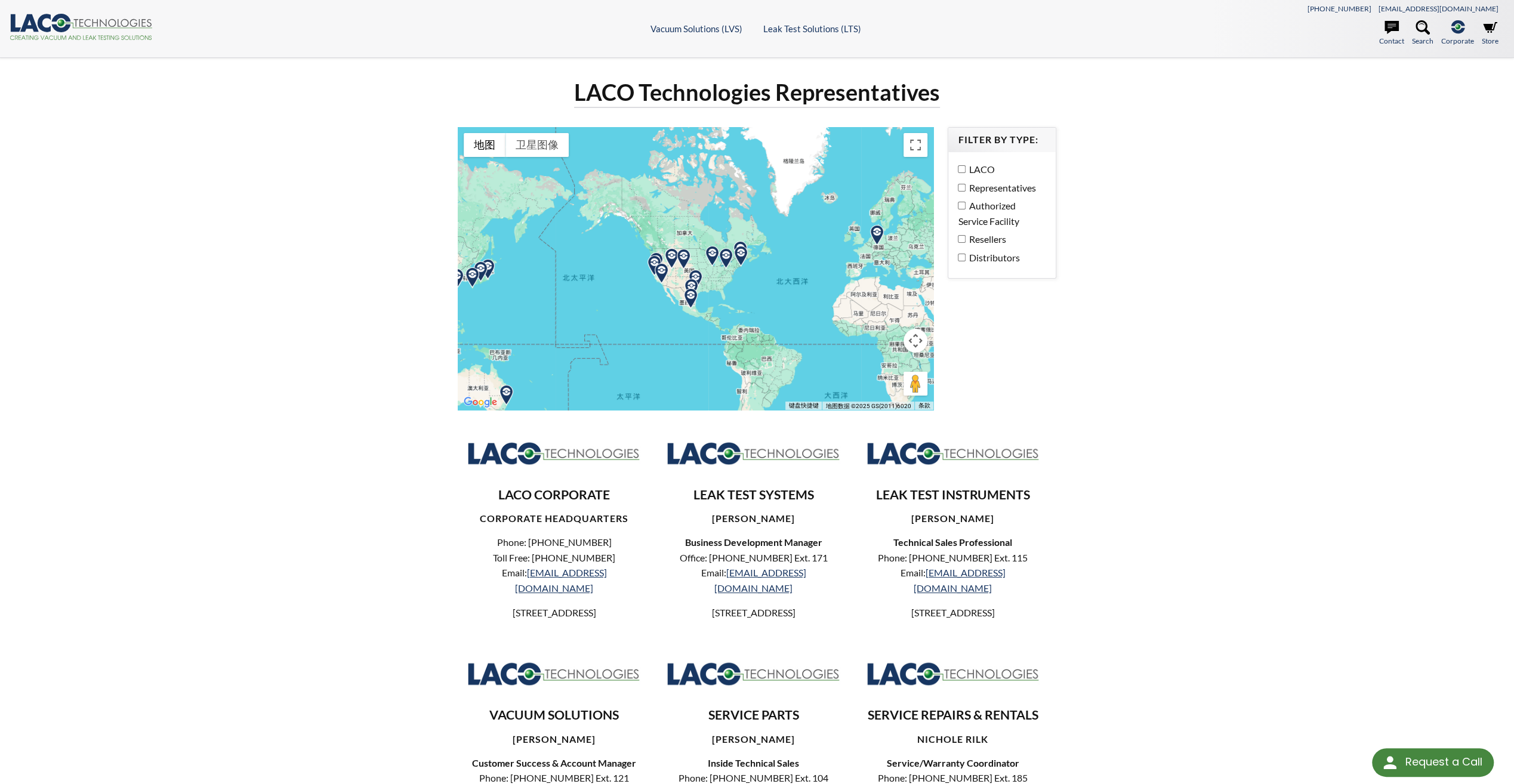
click at [1157, 562] on div "LACO Technologies Representatives ← 左移 → 右移 ↑ 上移 ↓ 下移 + 放大 - 缩小 家 左移 75% 结束 右移 …" at bounding box center [757, 480] width 1514 height 846
click at [1219, 399] on div "LACO Technologies Representatives ← 左移 → 右移 ↑ 上移 ↓ 下移 + 放大 - 缩小 家 左移 75% 结束 右移 …" at bounding box center [757, 480] width 1514 height 846
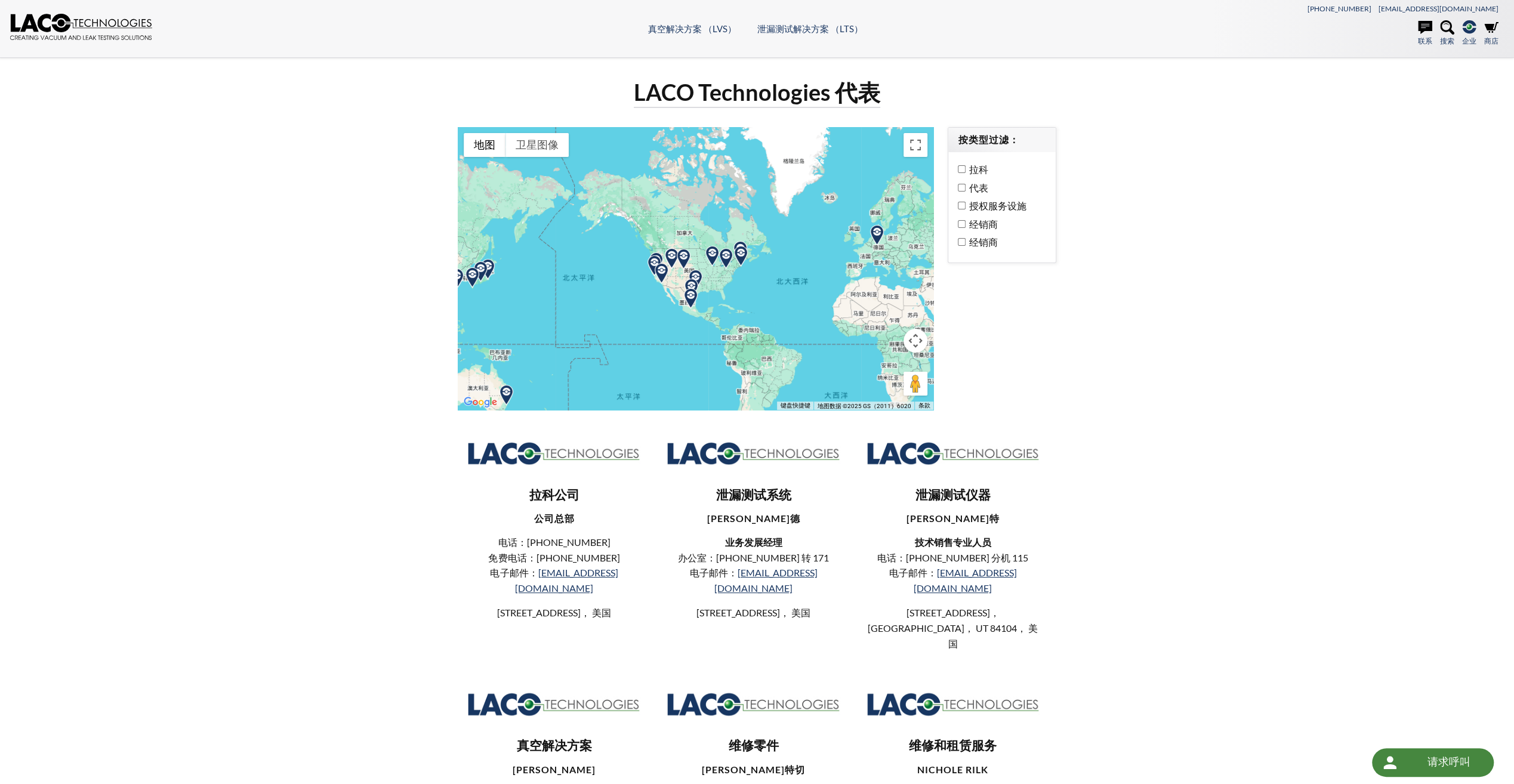
click at [1199, 530] on div "LACO Technologies 代表 ← 左移 → 右移 ↑ 上移 ↓ 下移 + 放大 - 缩小 家 左移 75% 结束 右移 75% 向上翻页 上移 7…" at bounding box center [757, 512] width 1514 height 909
click at [355, 377] on div "LACO Technologies 代表 ← 左移 → 右移 ↑ 上移 ↓ 下移 + 放大 - 缩小 家 左移 75% 结束 右移 75% 向上翻页 上移 7…" at bounding box center [757, 512] width 1514 height 909
drag, startPoint x: 617, startPoint y: 573, endPoint x: 536, endPoint y: 576, distance: 81.1
click at [536, 576] on p "电话：[PHONE_NUMBER] 免费电话：[PHONE_NUMBER] 电子邮件： [EMAIL_ADDRESS][DOMAIN_NAME]" at bounding box center [554, 564] width 173 height 60
copy link "[EMAIL_ADDRESS][DOMAIN_NAME]"
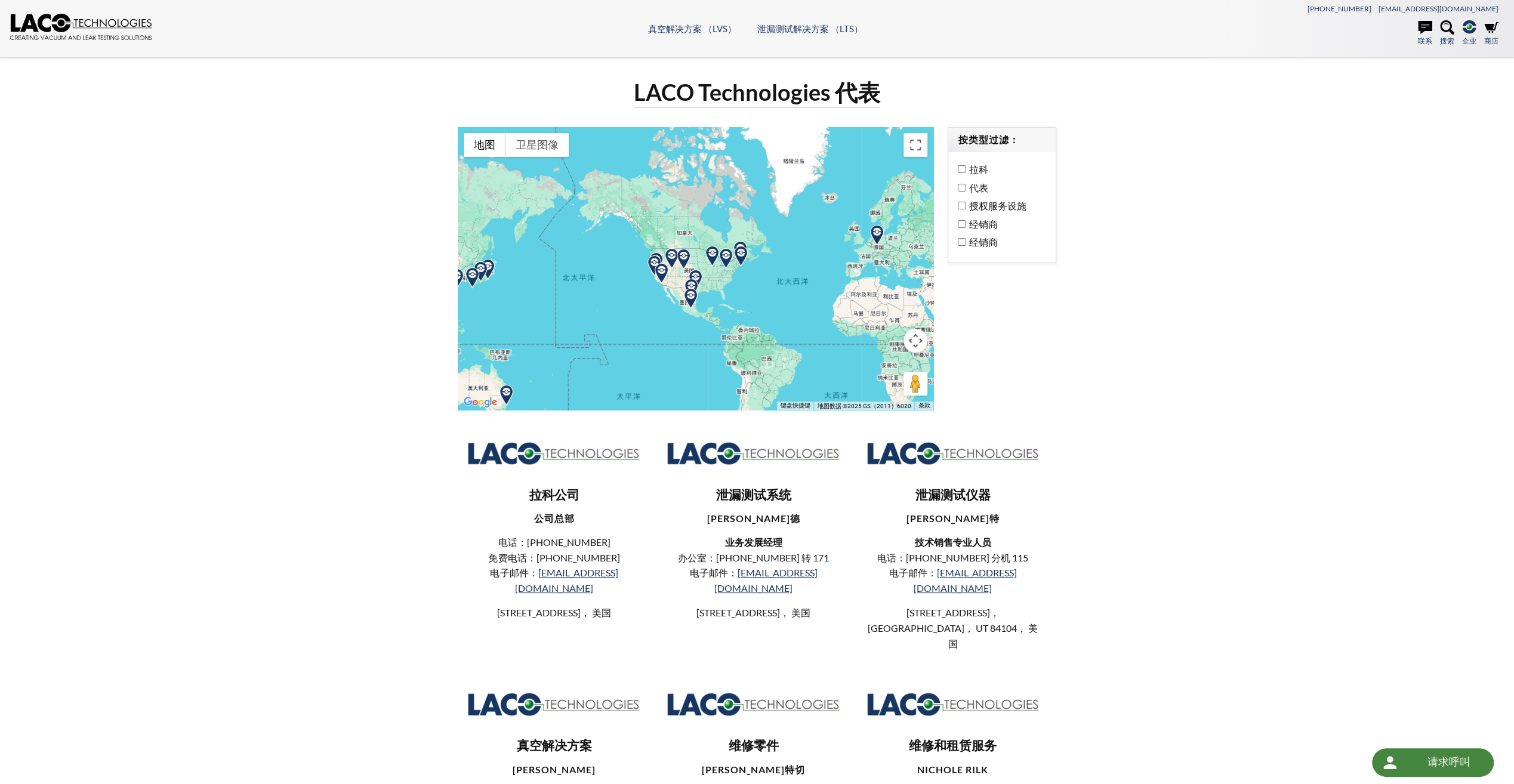
click at [849, 542] on div "泄漏测试系统 [PERSON_NAME]恩瓦尔德 业务发展经理 办公室：[PHONE_NUMBER] 转 171 电子邮件： [EMAIL_ADDRESS][…" at bounding box center [754, 525] width 192 height 191
drag, startPoint x: 838, startPoint y: 572, endPoint x: 735, endPoint y: 578, distance: 103.2
click at [735, 578] on p "办公室：[PHONE_NUMBER] 转 171 电子邮件： [EMAIL_ADDRESS][DOMAIN_NAME]" at bounding box center [753, 573] width 173 height 46
copy link "[EMAIL_ADDRESS][DOMAIN_NAME]"
click at [1034, 529] on div "[PERSON_NAME]因特 技术销售专业人员 电话：[PHONE_NUMBER] 分机 115 电子邮件： [EMAIL_ADDRESS][DOMAIN_…" at bounding box center [953, 554] width 173 height 83
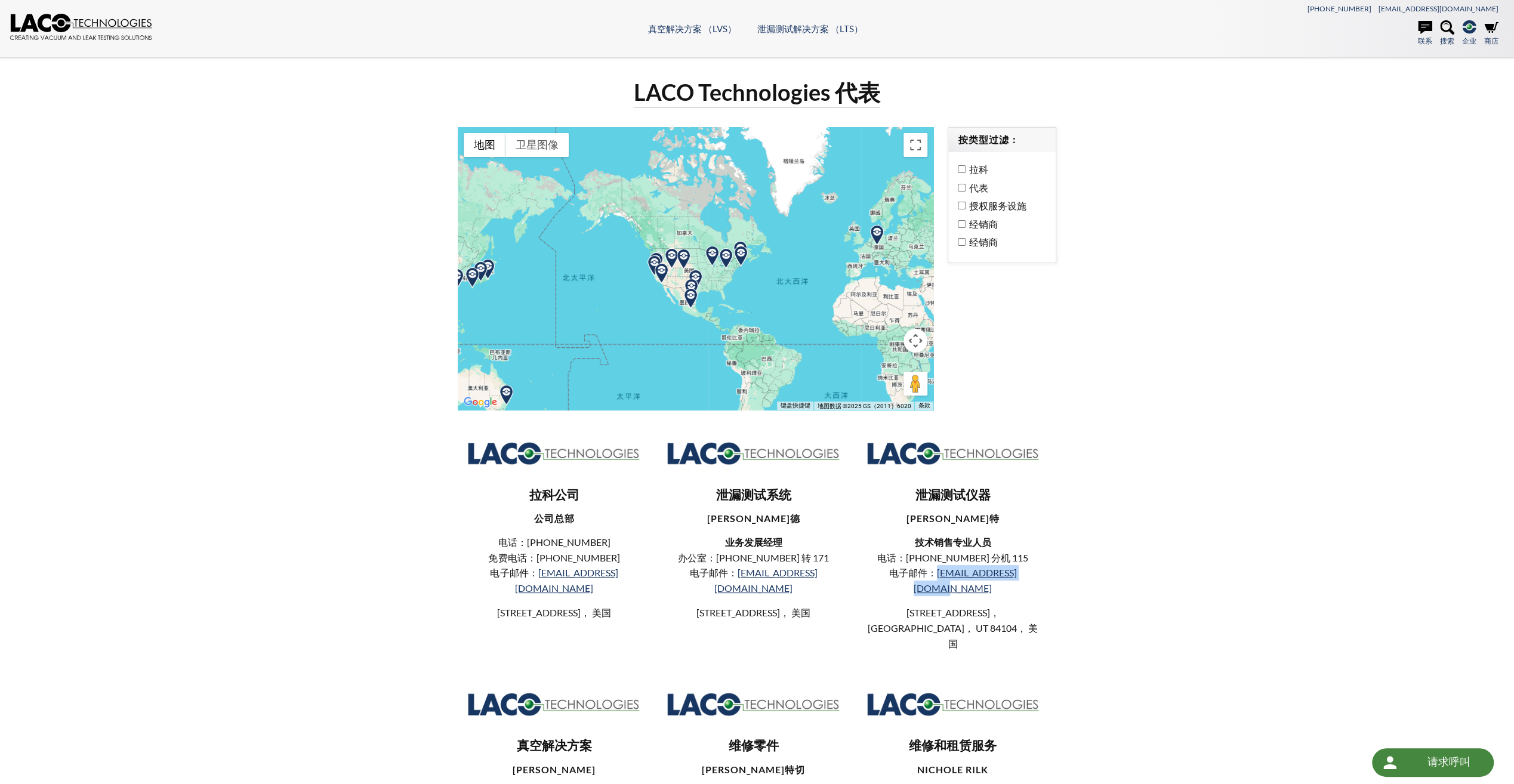
drag, startPoint x: 1044, startPoint y: 570, endPoint x: 924, endPoint y: 576, distance: 120.1
click at [924, 576] on div "泄漏测试仪器 [PERSON_NAME]因特 技术销售专业人员 电话：[PHONE_NUMBER] 分机 115 电子邮件： [EMAIL_ADDRESS][…" at bounding box center [954, 540] width 192 height 222
copy link "[EMAIL_ADDRESS][DOMAIN_NAME]"
click at [1151, 369] on div "LACO Technologies 代表 ← 左移 → 右移 ↑ 上移 ↓ 下移 + 放大 - 缩小 家 左移 75% 结束 右移 75% 向上翻页 上移 7…" at bounding box center [757, 512] width 1514 height 909
click at [1147, 573] on div "LACO Technologies 代表 ← 左移 → 右移 ↑ 上移 ↓ 下移 + 放大 - 缩小 家 左移 75% 结束 右移 75% 向上翻页 上移 7…" at bounding box center [757, 512] width 1514 height 909
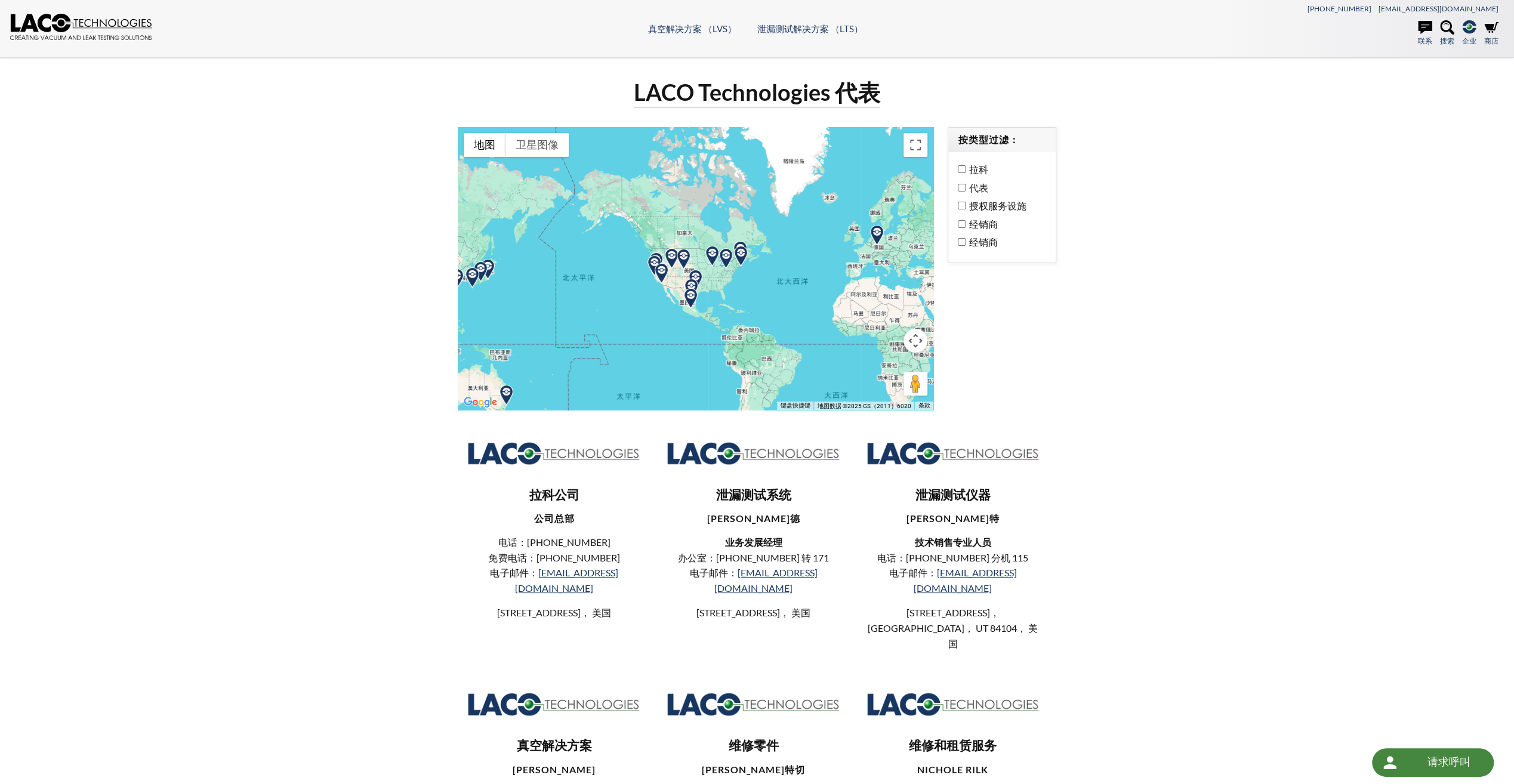
click at [50, 488] on div "LACO Technologies 代表 ← 左移 → 右移 ↑ 上移 ↓ 下移 + 放大 - 缩小 家 左移 75% 结束 右移 75% 向上翻页 上移 7…" at bounding box center [757, 512] width 1514 height 909
click at [1194, 401] on div "LACO Technologies 代表 ← 左移 → 右移 ↑ 上移 ↓ 下移 + 放大 - 缩小 家 左移 75% 结束 右移 75% 向上翻页 上移 7…" at bounding box center [757, 512] width 1514 height 909
click at [1236, 372] on div "LACO Technologies 代表 ← 左移 → 右移 ↑ 上移 ↓ 下移 + 放大 - 缩小 家 左移 75% 结束 右移 75% 向上翻页 上移 7…" at bounding box center [757, 512] width 1514 height 909
click at [1154, 370] on div "LACO Technologies 代表 ← 左移 → 右移 ↑ 上移 ↓ 下移 + 放大 - 缩小 家 左移 75% 结束 右移 75% 向上翻页 上移 7…" at bounding box center [757, 512] width 1514 height 909
click at [161, 204] on div "LACO Technologies 代表 ← 左移 → 右移 ↑ 上移 ↓ 下移 + 放大 - 缩小 家 左移 75% 结束 右移 75% 向上翻页 上移 7…" at bounding box center [757, 512] width 1514 height 909
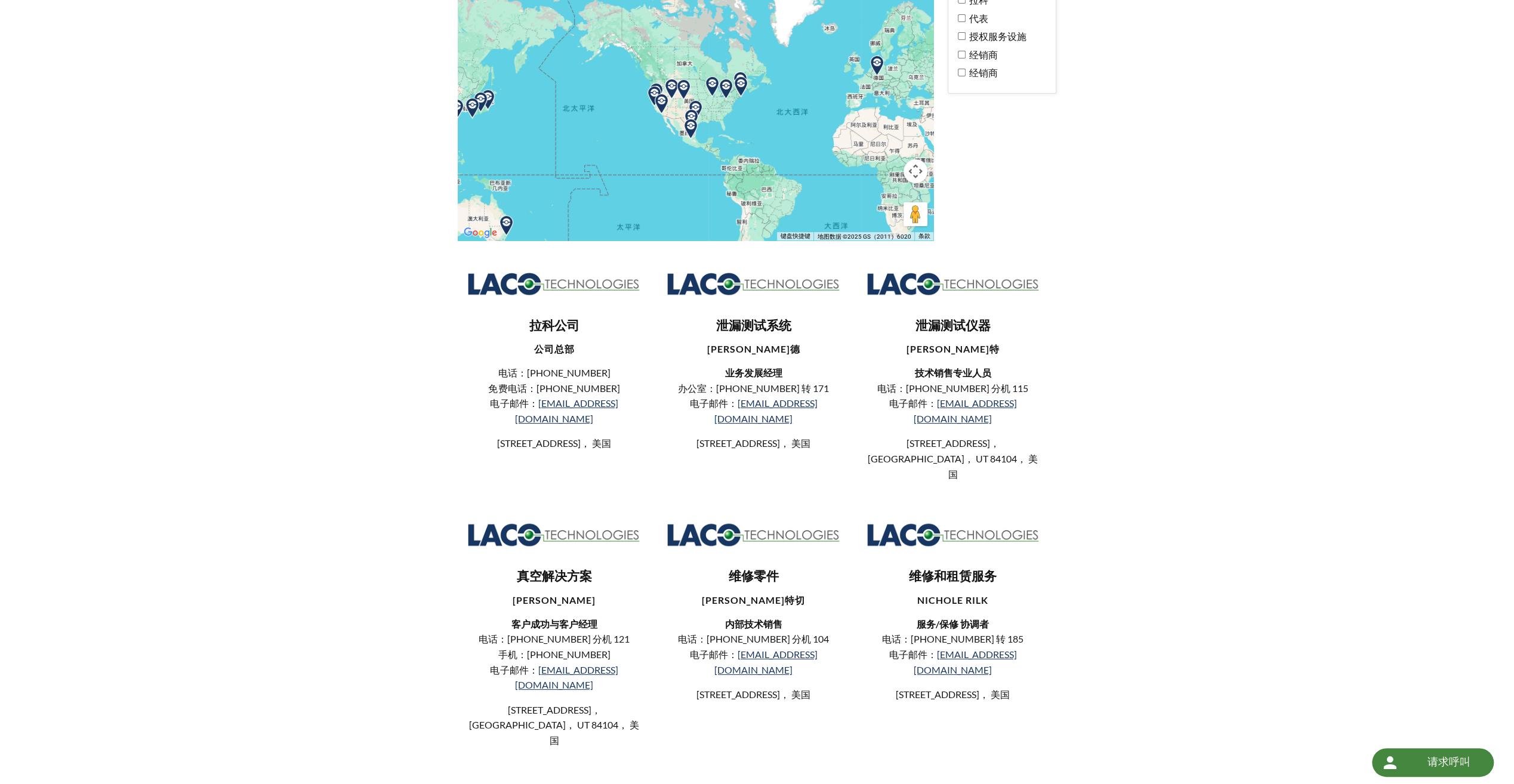
scroll to position [120, 0]
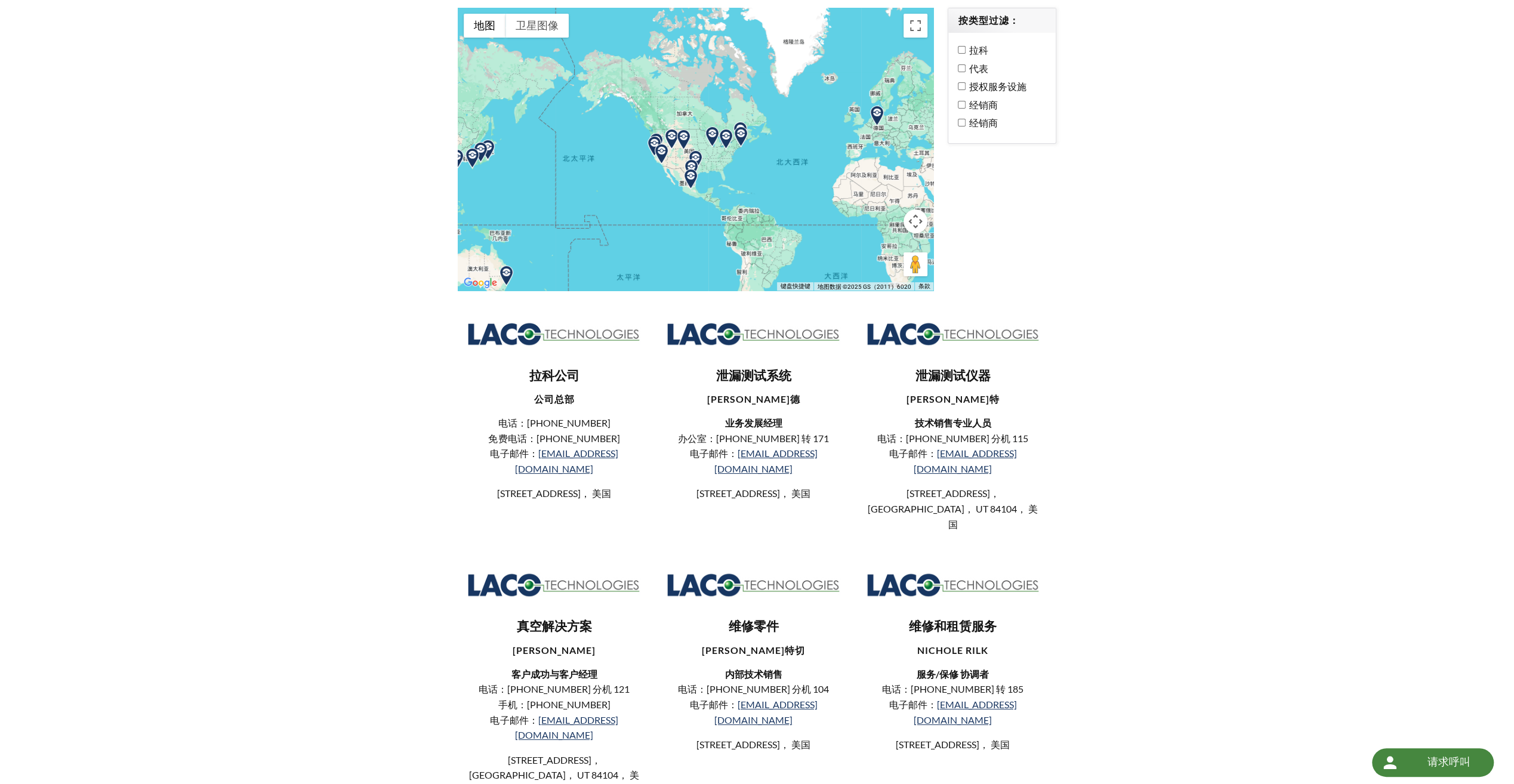
click at [991, 121] on font "经销商" at bounding box center [982, 122] width 29 height 11
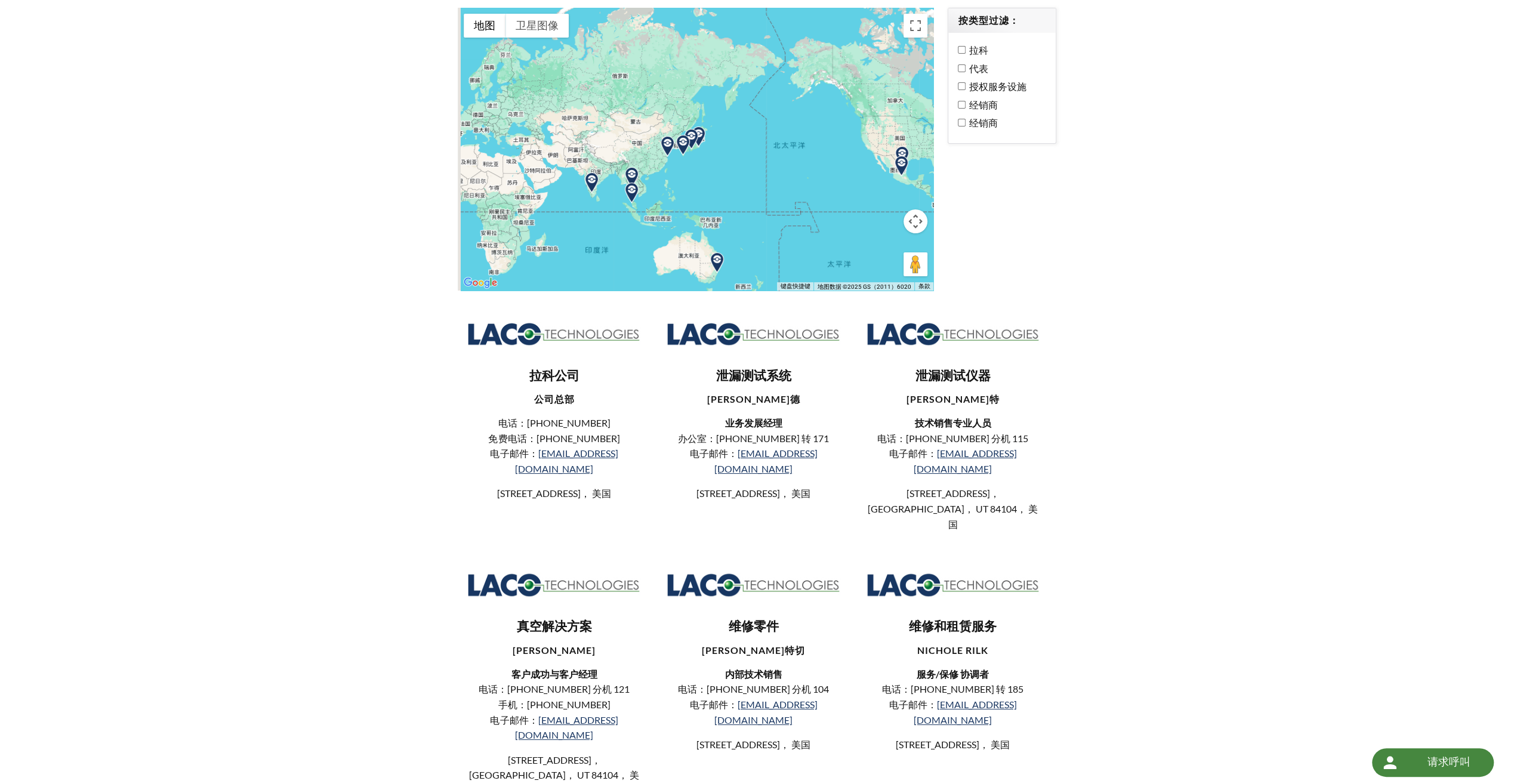
drag, startPoint x: 600, startPoint y: 176, endPoint x: 817, endPoint y: 162, distance: 217.5
click at [817, 162] on div at bounding box center [695, 148] width 475 height 282
click at [667, 145] on img at bounding box center [669, 146] width 21 height 21
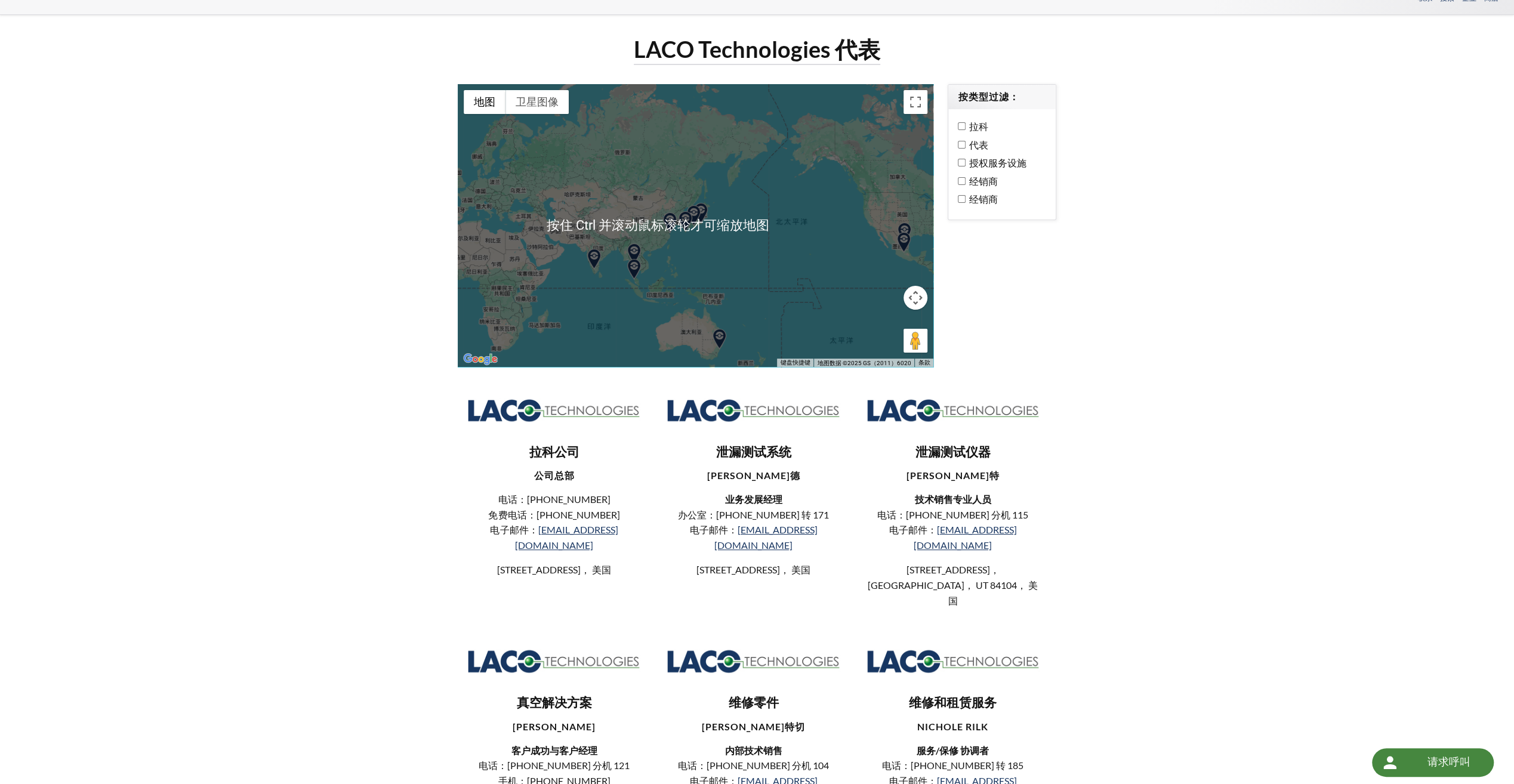
scroll to position [0, 0]
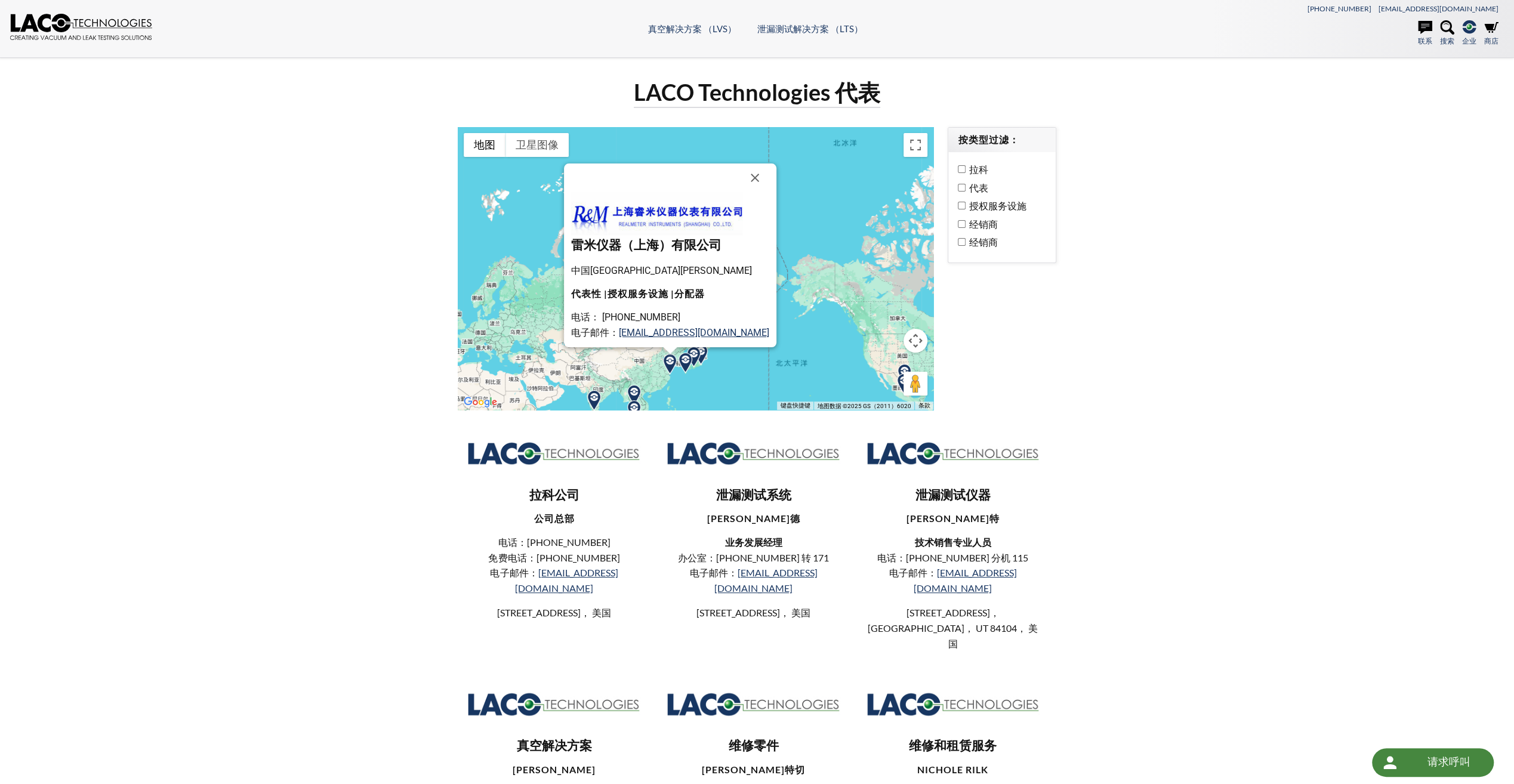
click at [588, 243] on h3 "雷米仪器（上海）有限公司" at bounding box center [670, 245] width 198 height 17
drag, startPoint x: 581, startPoint y: 245, endPoint x: 622, endPoint y: 247, distance: 41.0
click at [622, 247] on h3 "雷米仪器（上海）有限公司" at bounding box center [670, 245] width 198 height 17
drag, startPoint x: 622, startPoint y: 247, endPoint x: 676, endPoint y: 265, distance: 56.9
click at [676, 265] on p "中国上海浦东周浦站" at bounding box center [670, 271] width 198 height 16
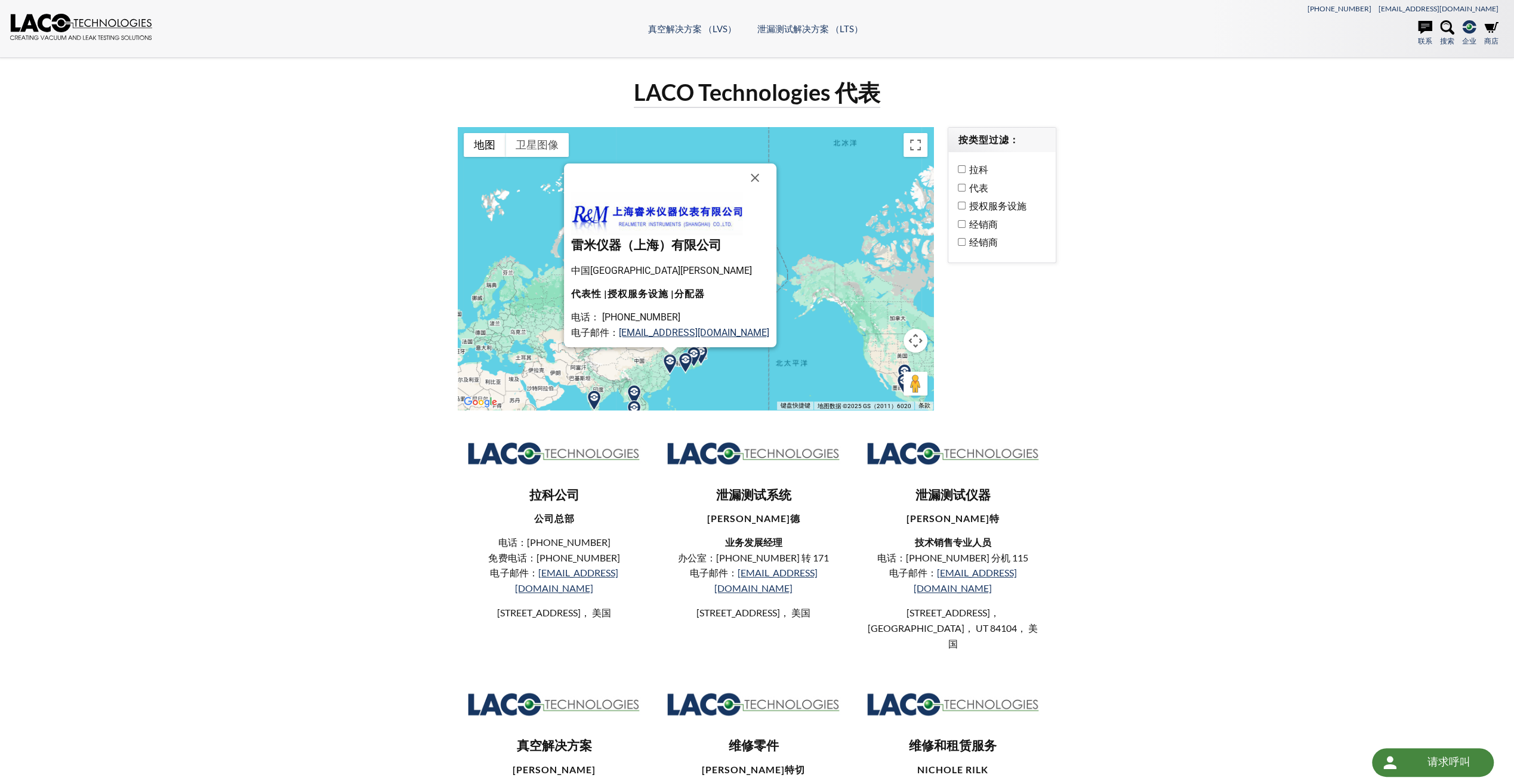
scroll to position [50, 0]
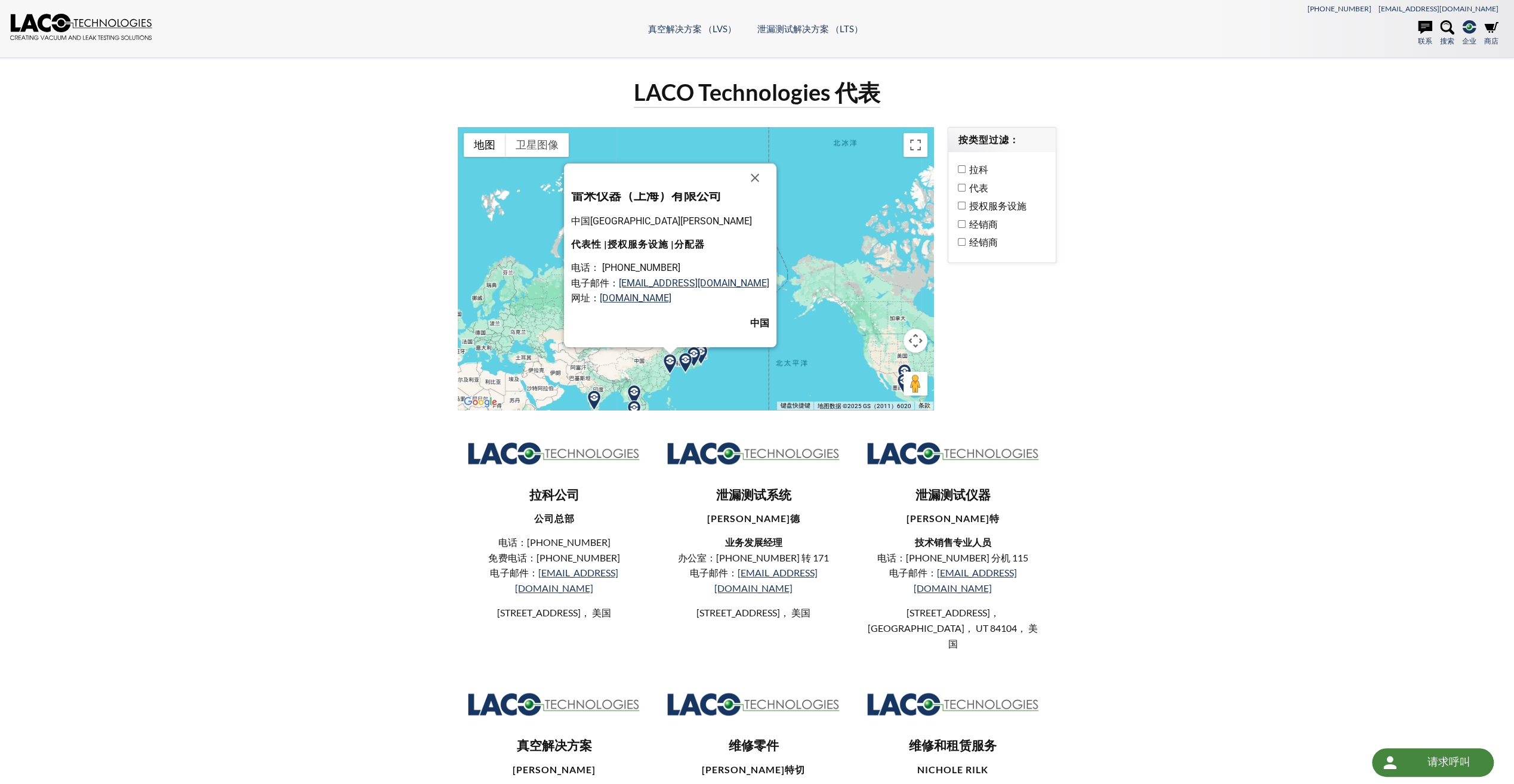
click at [652, 243] on strong "代表性 |授权服务设施 |分配器" at bounding box center [638, 244] width 134 height 11
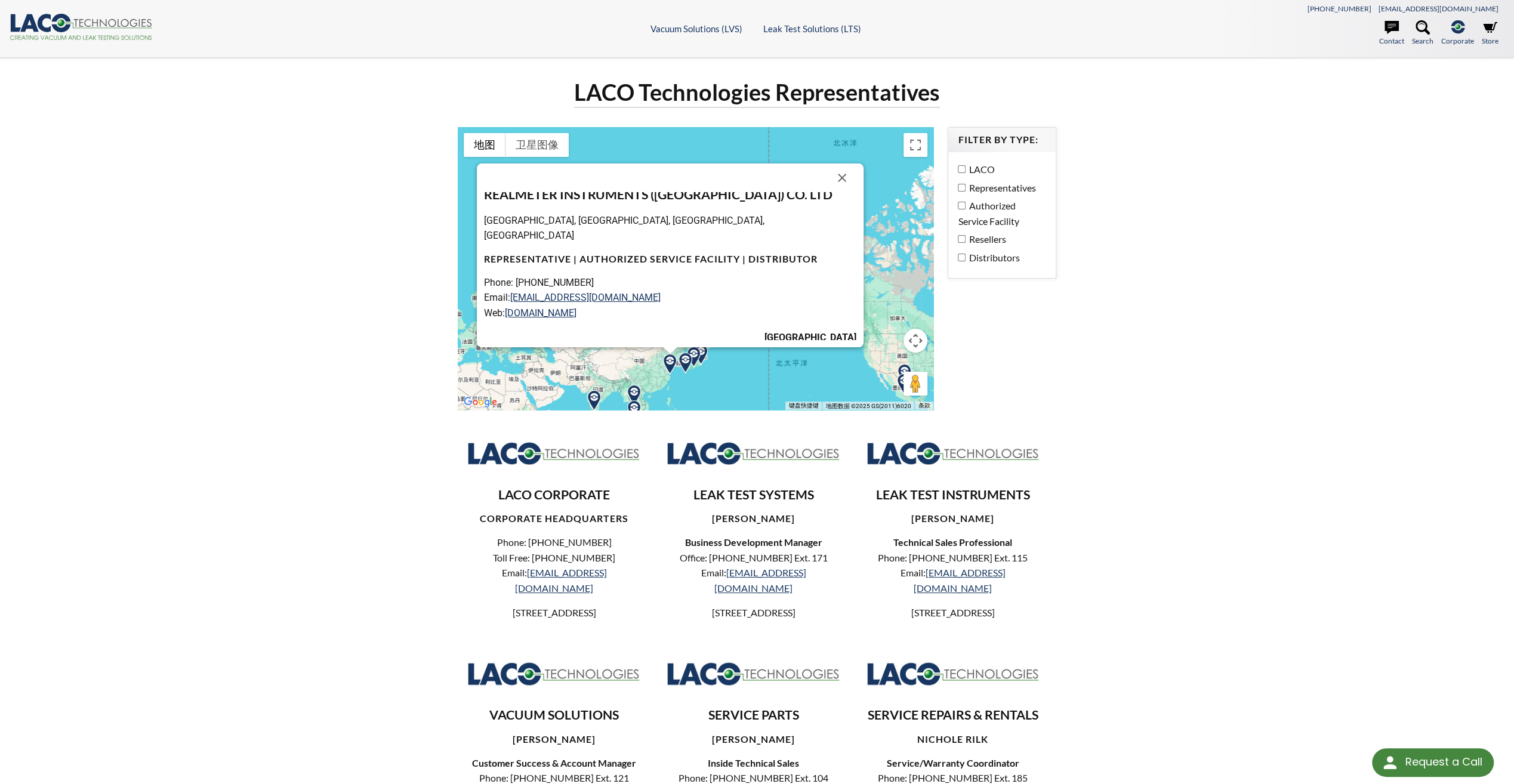
scroll to position [0, 0]
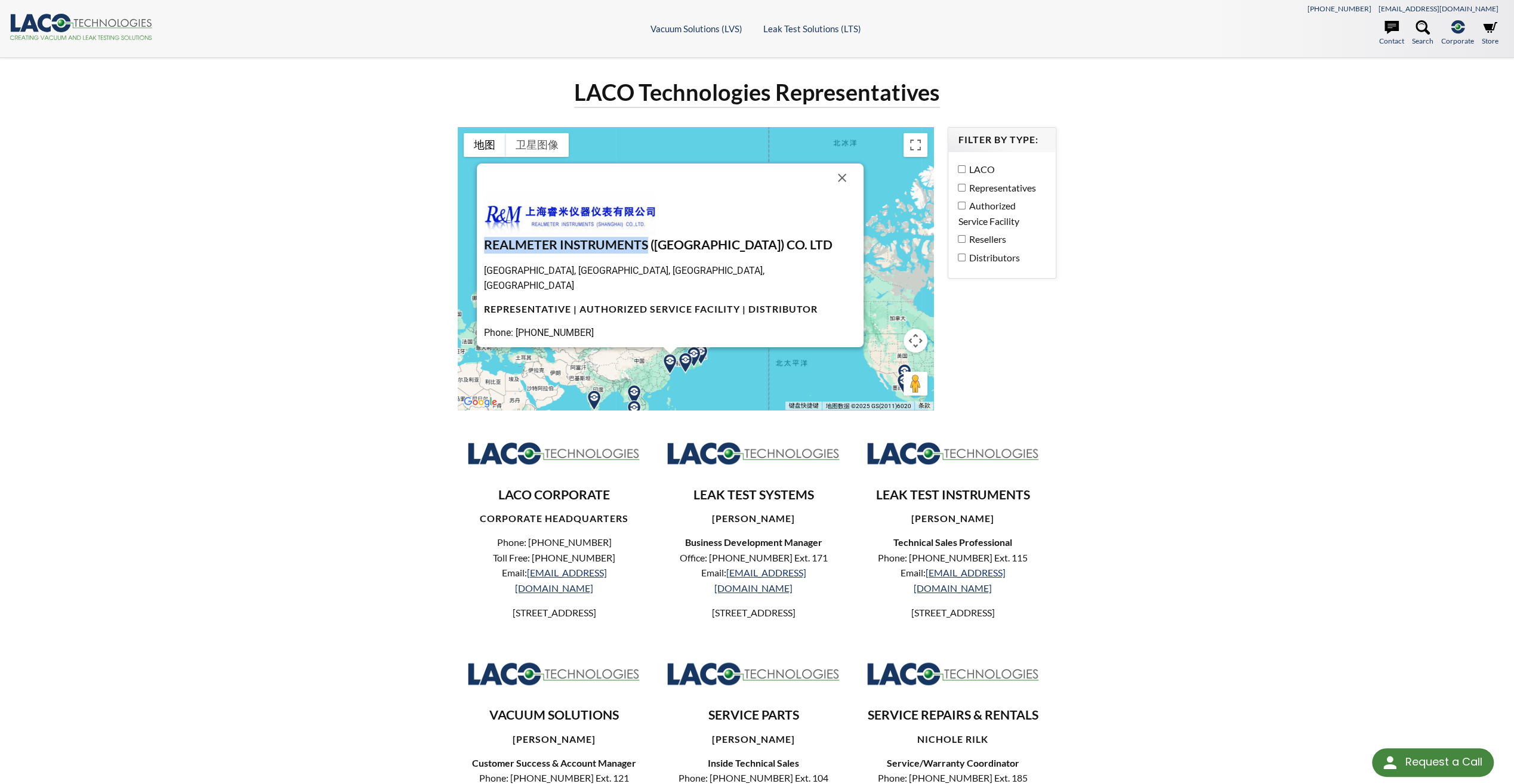
drag, startPoint x: 498, startPoint y: 245, endPoint x: 663, endPoint y: 245, distance: 165.0
click at [663, 245] on h3 "REALMETER INSTRUMENTS (Shanghai) CO. LTD" at bounding box center [670, 245] width 372 height 17
copy h3 "REALMETER INSTRUMENTS"
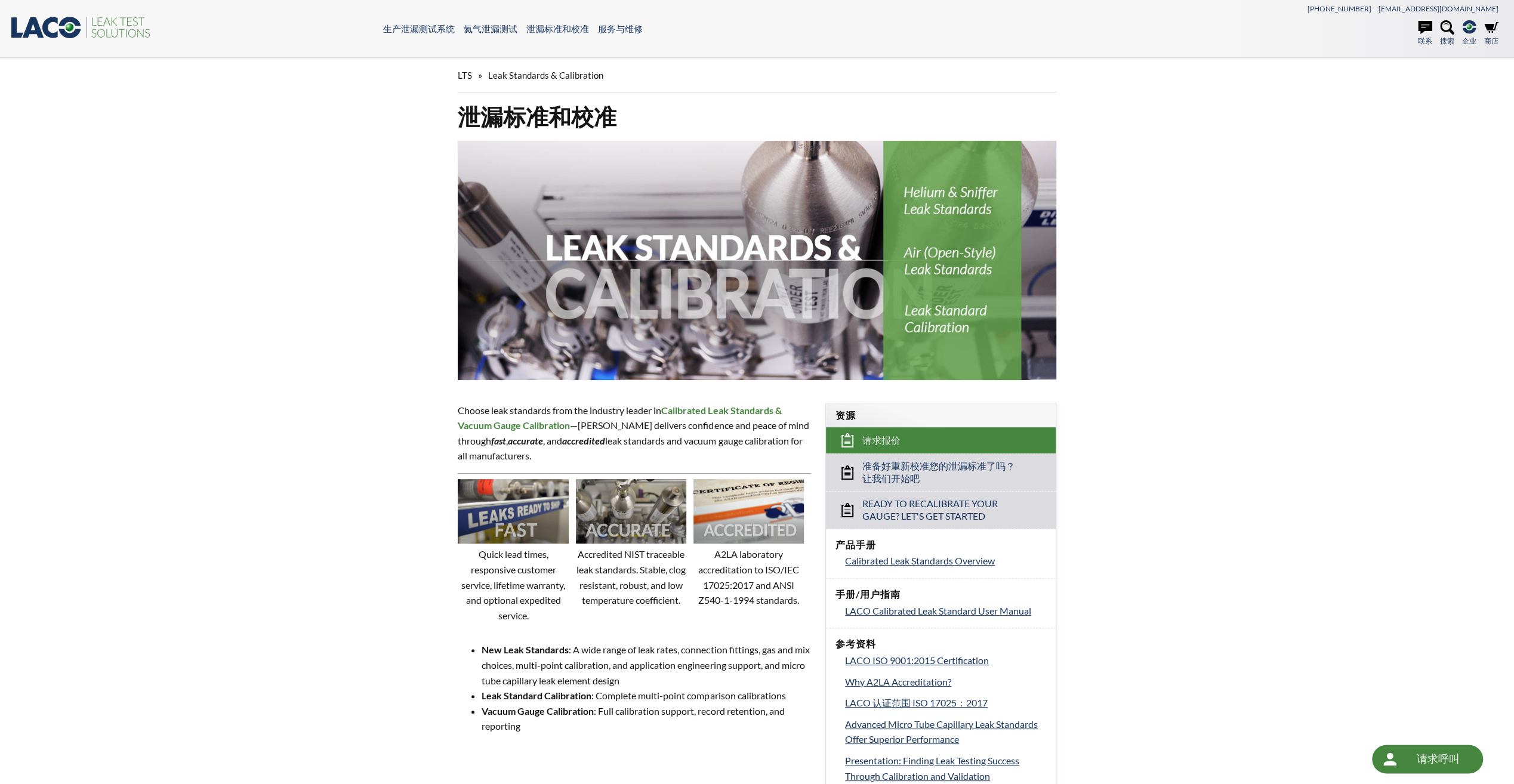
select select "语言翻译微件"
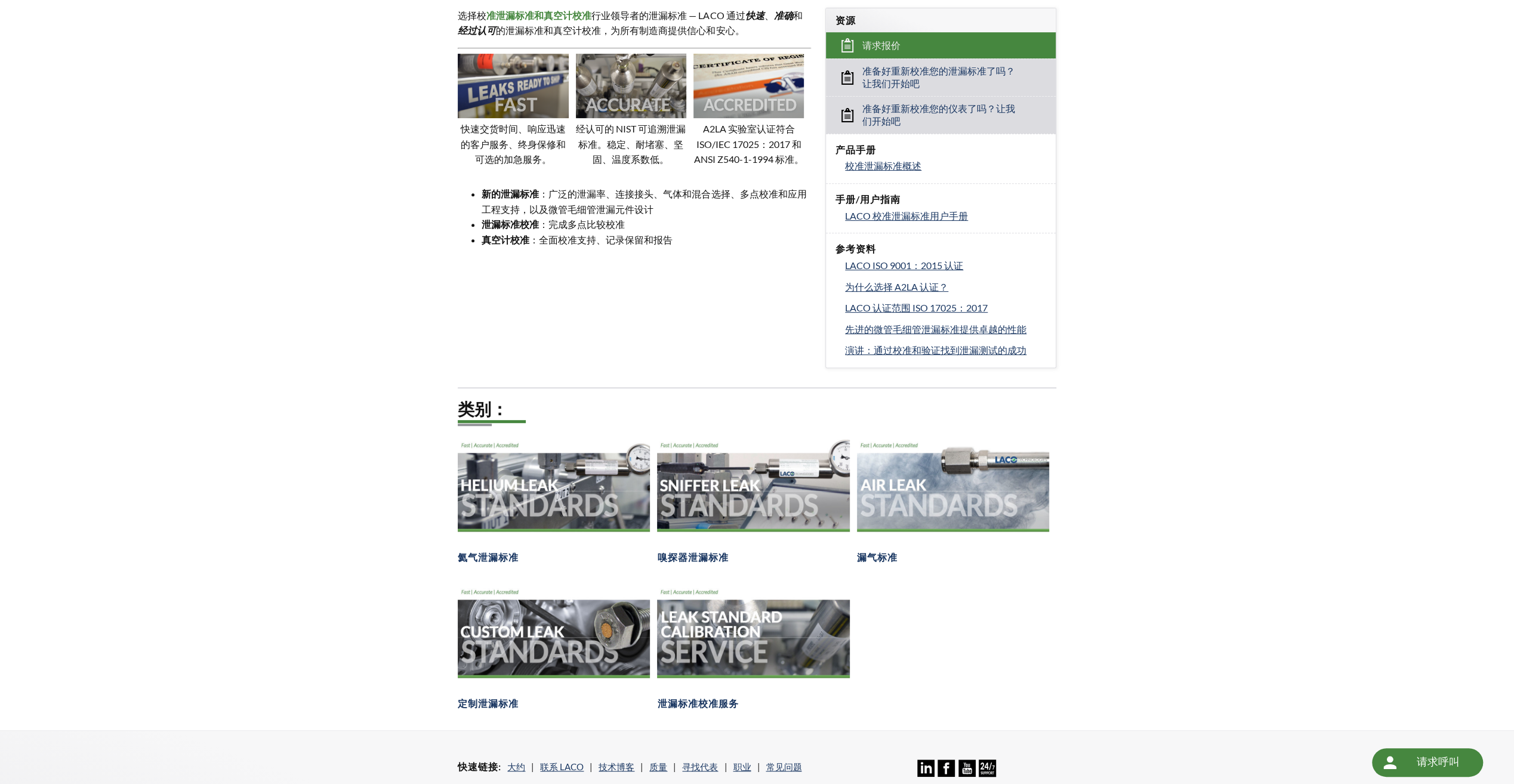
scroll to position [477, 0]
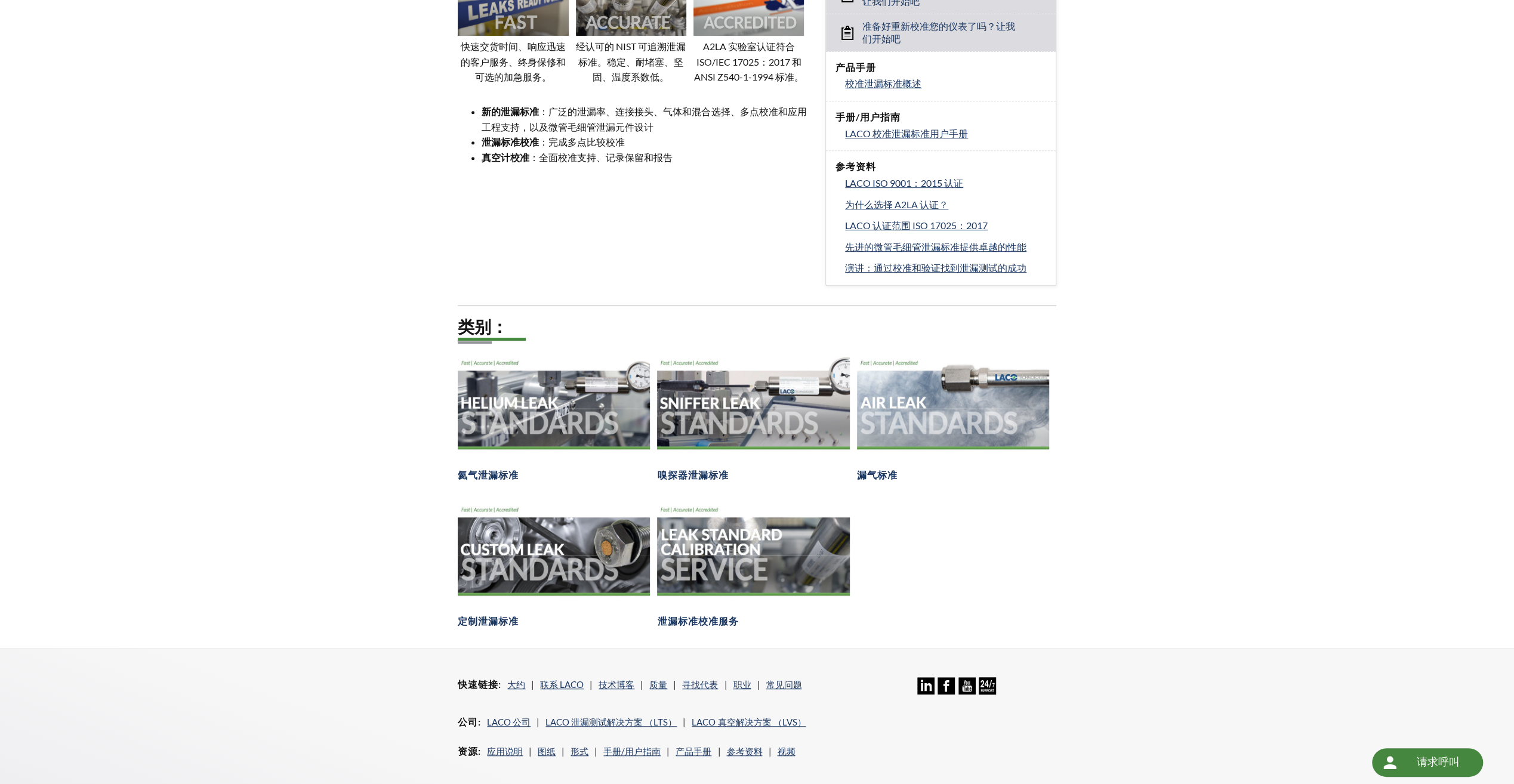
click at [1171, 545] on div "LTS » 泄漏标准和校准 泄漏标准和校准 选择校 准泄漏标准和真空计校准 行业领导者的泄漏标准 — LACO 通过 快速 、 准确 和 经过认可 的泄漏标准…" at bounding box center [757, 114] width 1514 height 1067
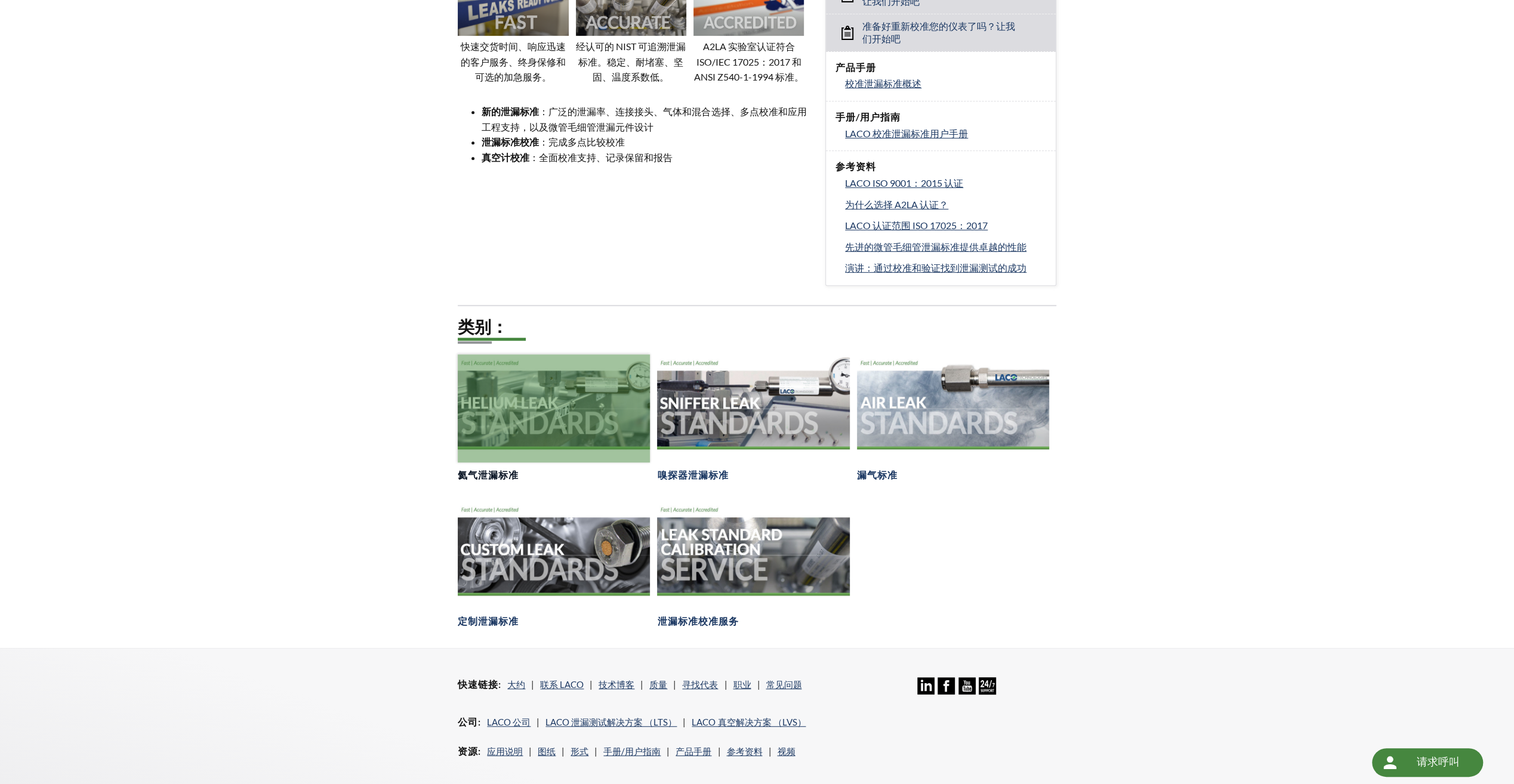
click at [529, 411] on div at bounding box center [554, 408] width 192 height 108
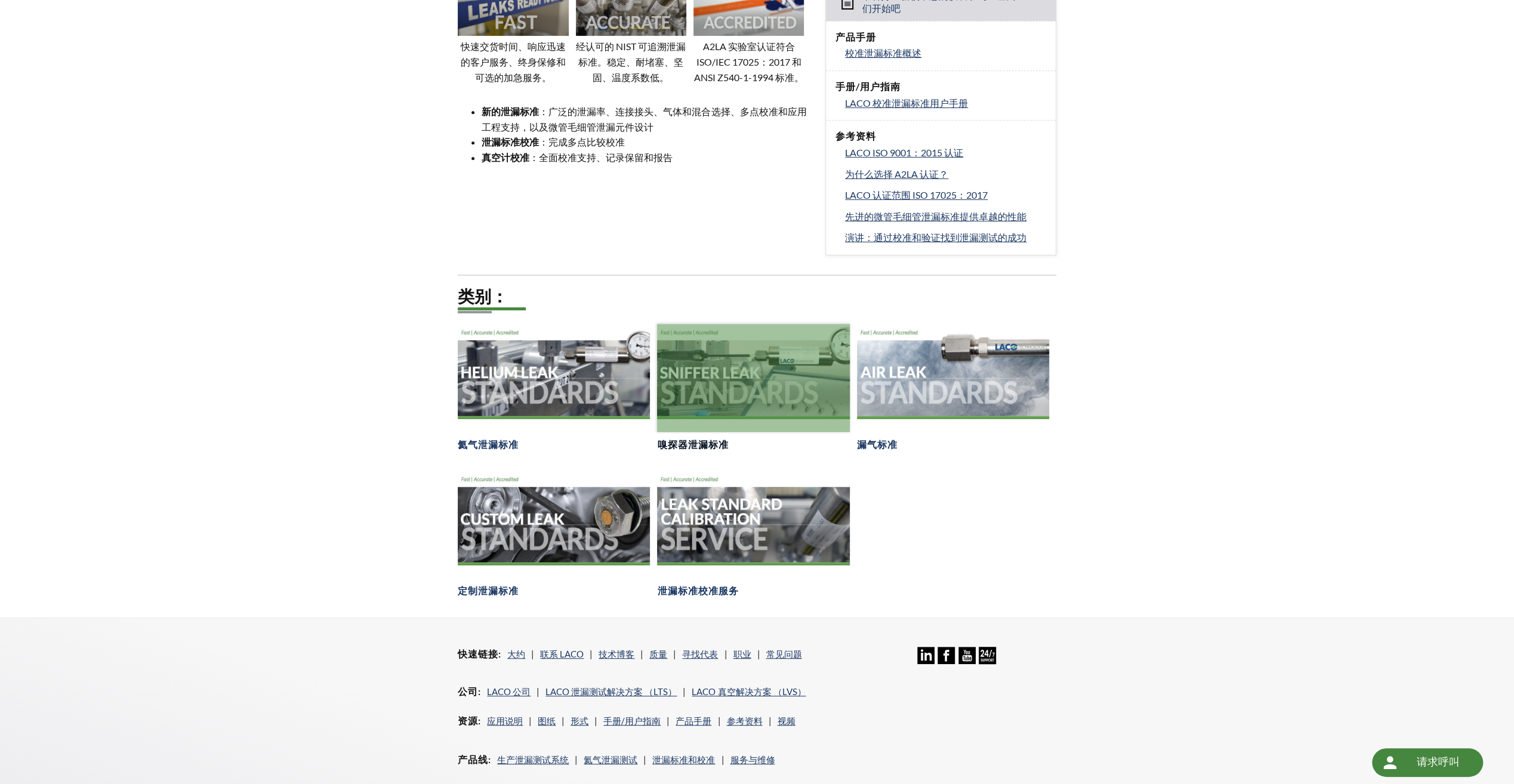
click at [793, 385] on div at bounding box center [754, 377] width 192 height 108
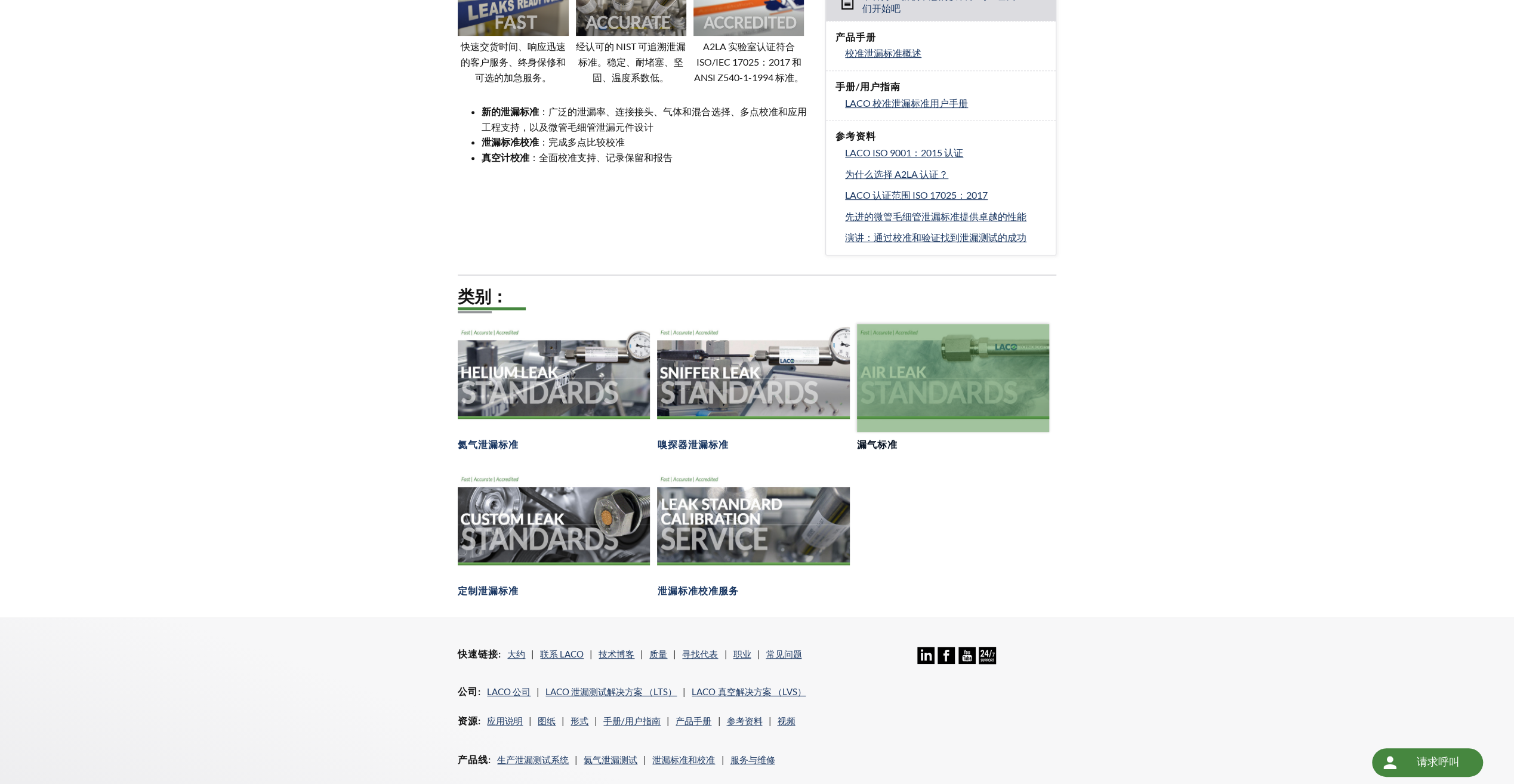
click at [1021, 391] on div at bounding box center [954, 377] width 192 height 108
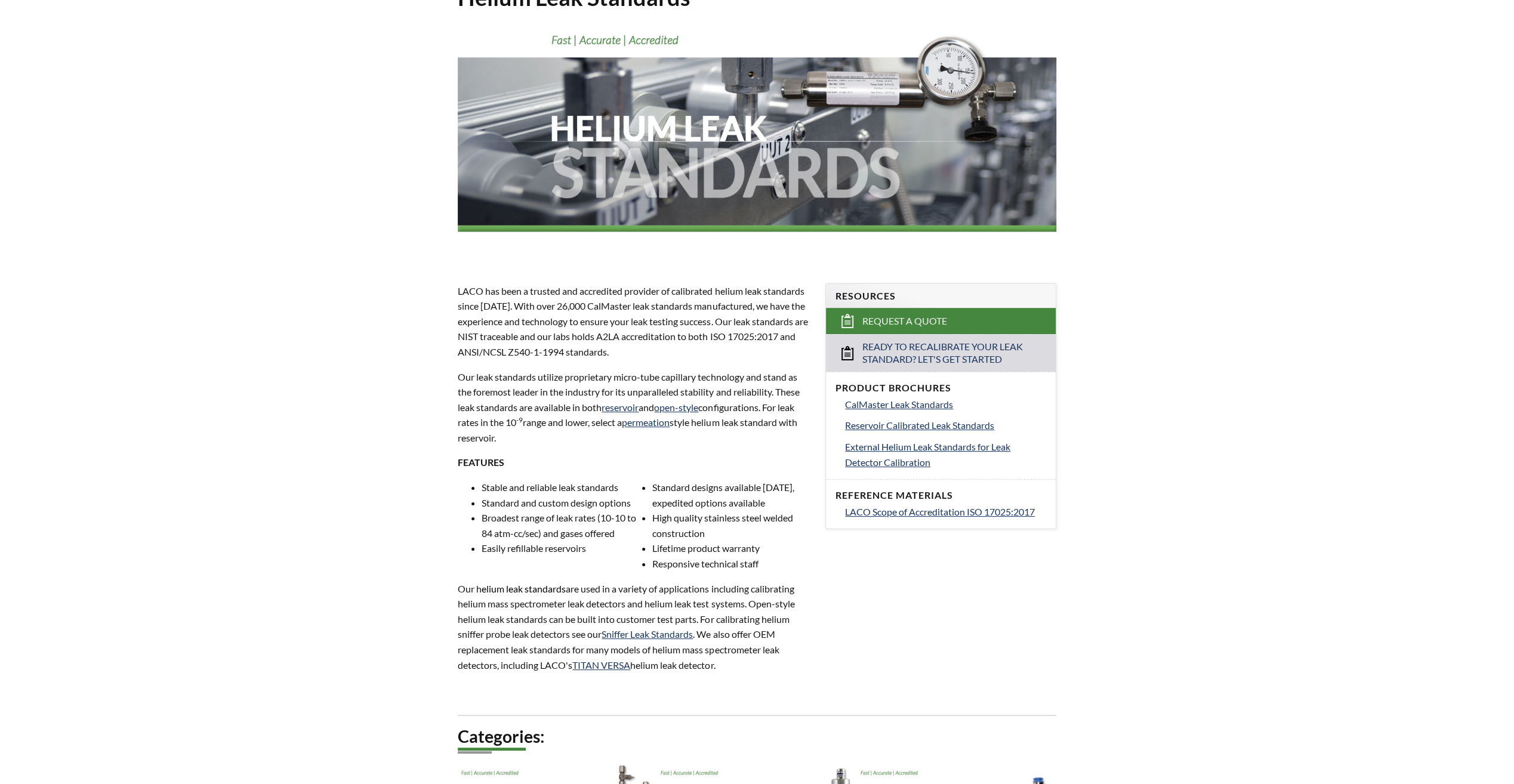
select select "语言翻译微件"
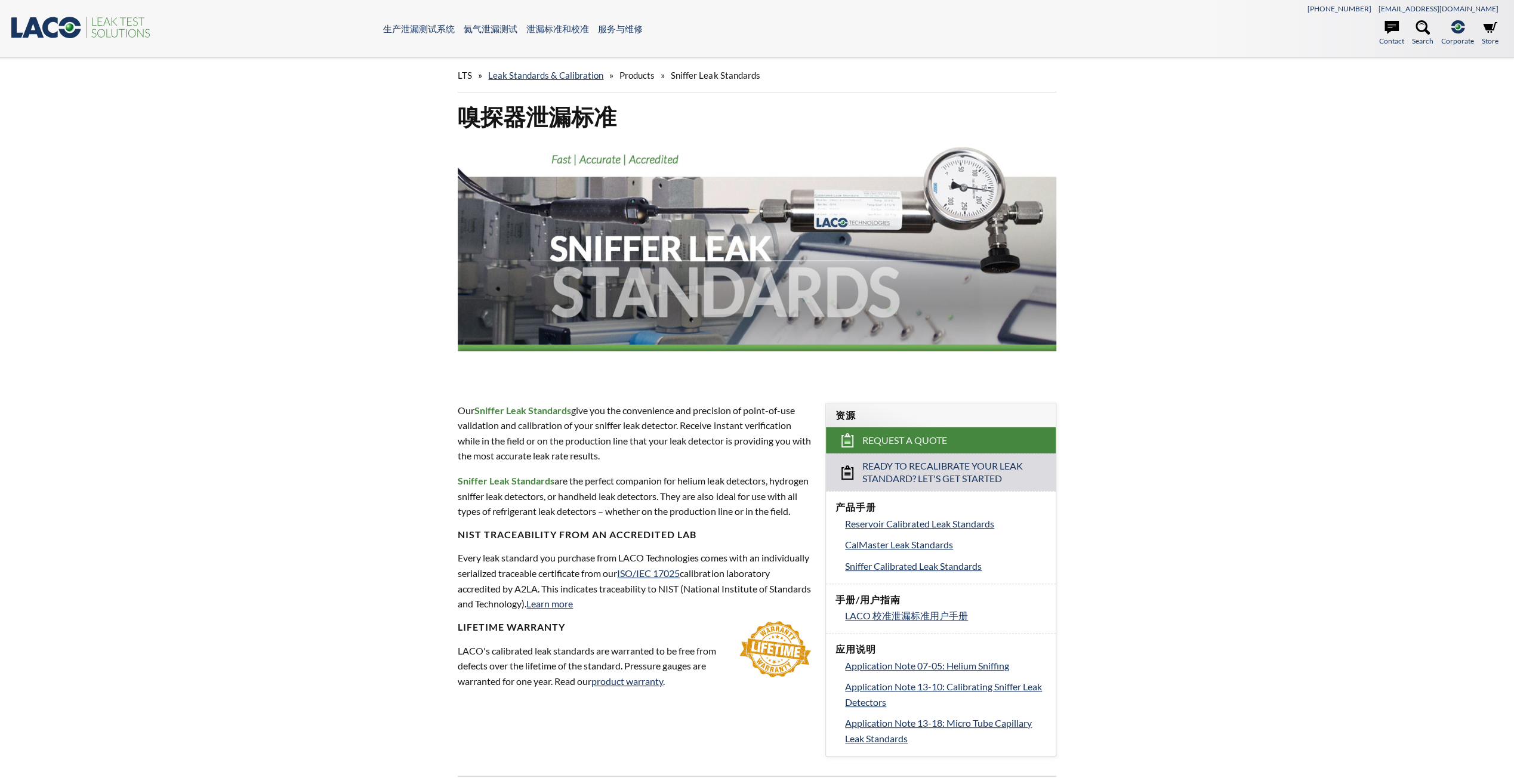
select select "语言翻译微件"
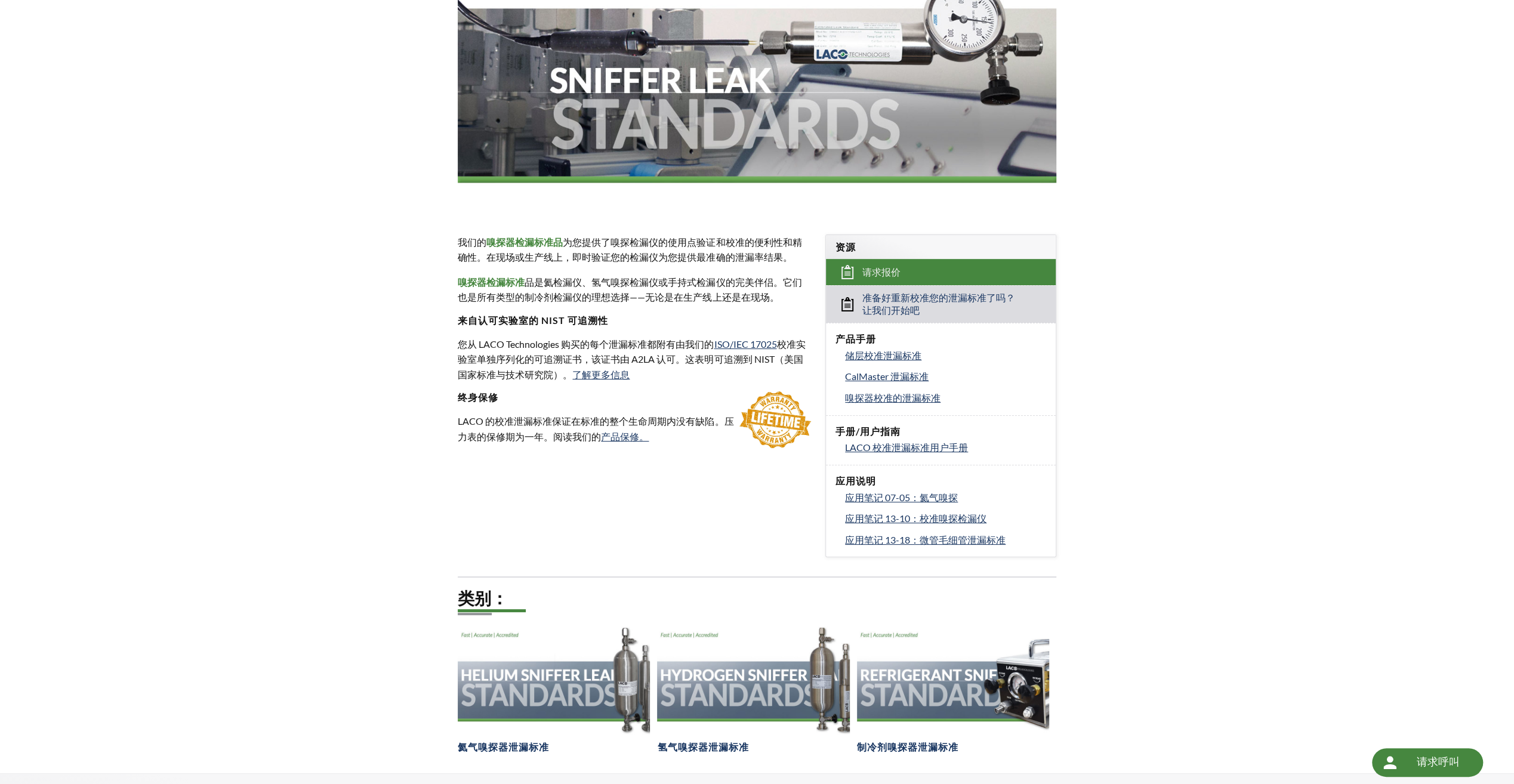
scroll to position [179, 0]
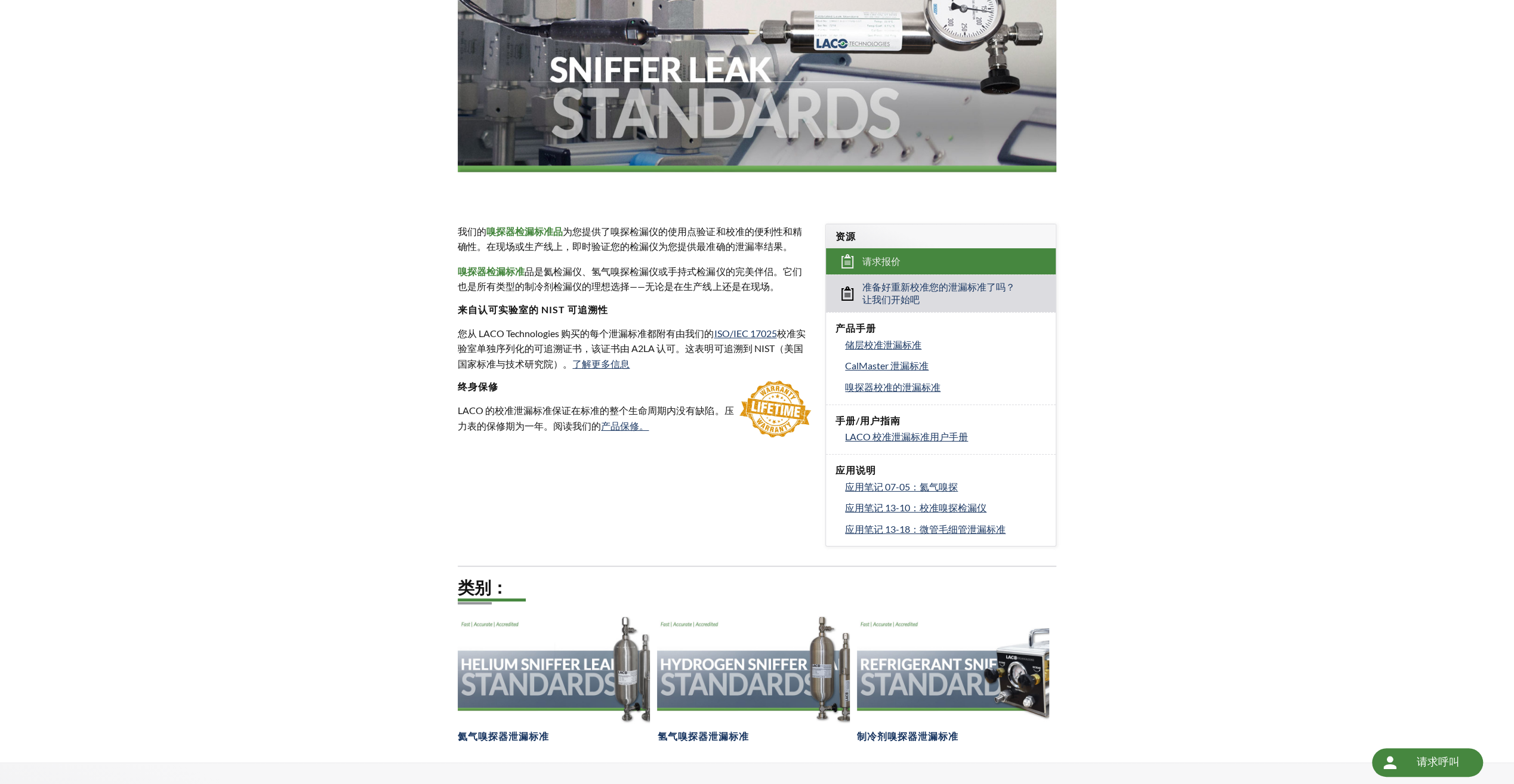
click at [676, 379] on div "我们的 嗅探器检漏标准品 为您提供了嗅探检漏仪的使用点验证和校准的便利性和精确性。在现场或生产线上，即时验证您的检漏仪为您提供最准确的泄漏率结果。 嗅探器检漏…" at bounding box center [634, 329] width 353 height 210
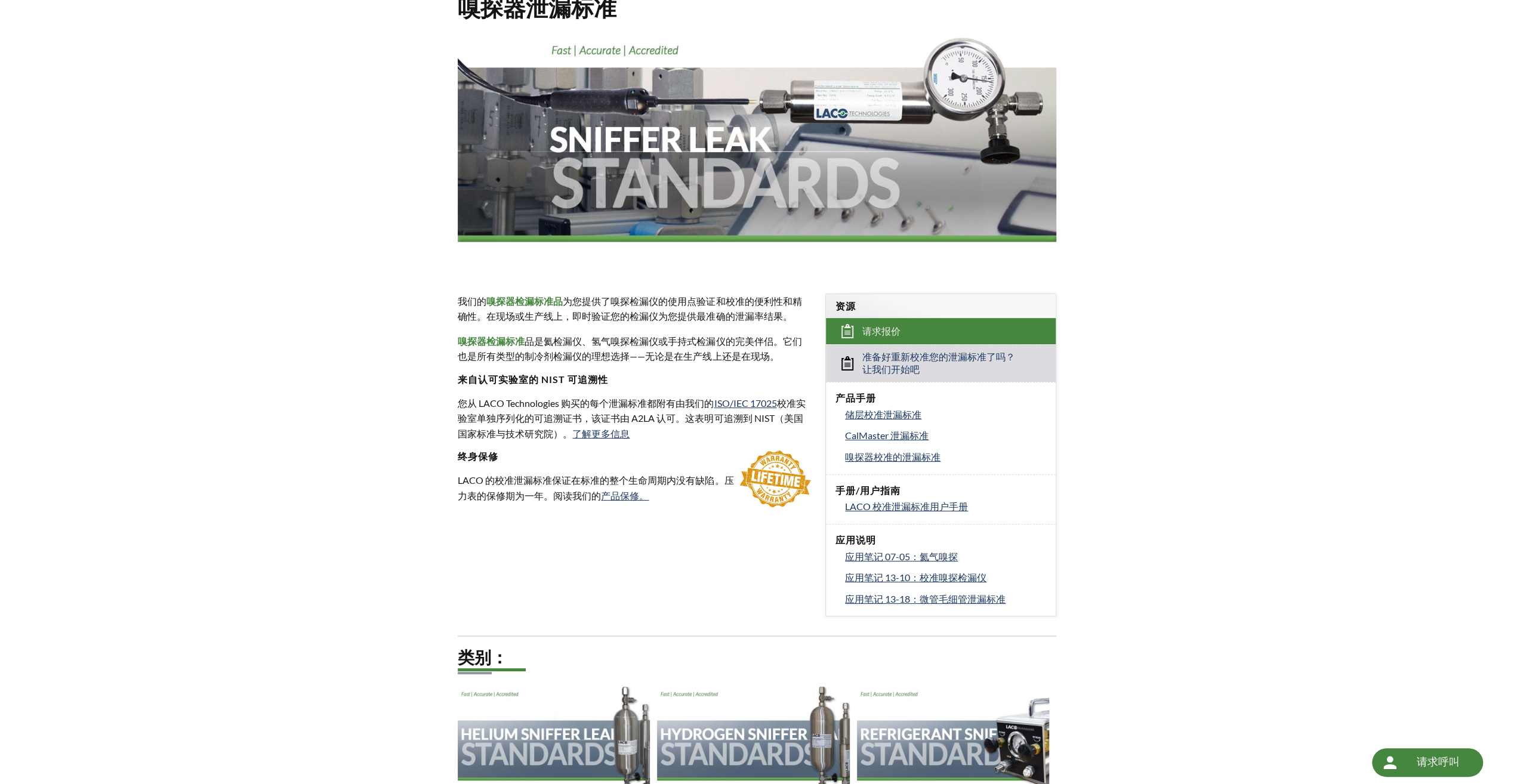
scroll to position [0, 0]
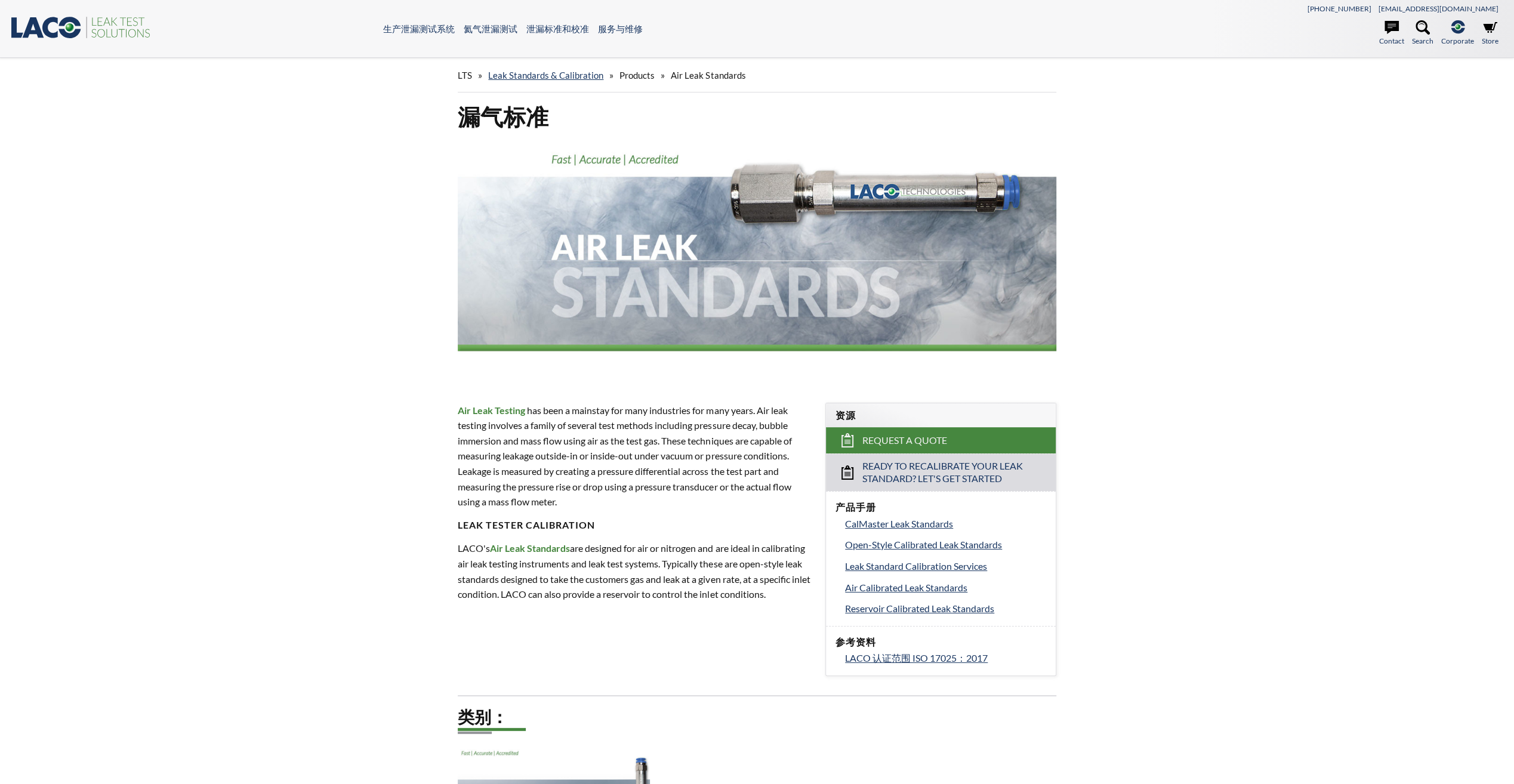
select select "语言翻译微件"
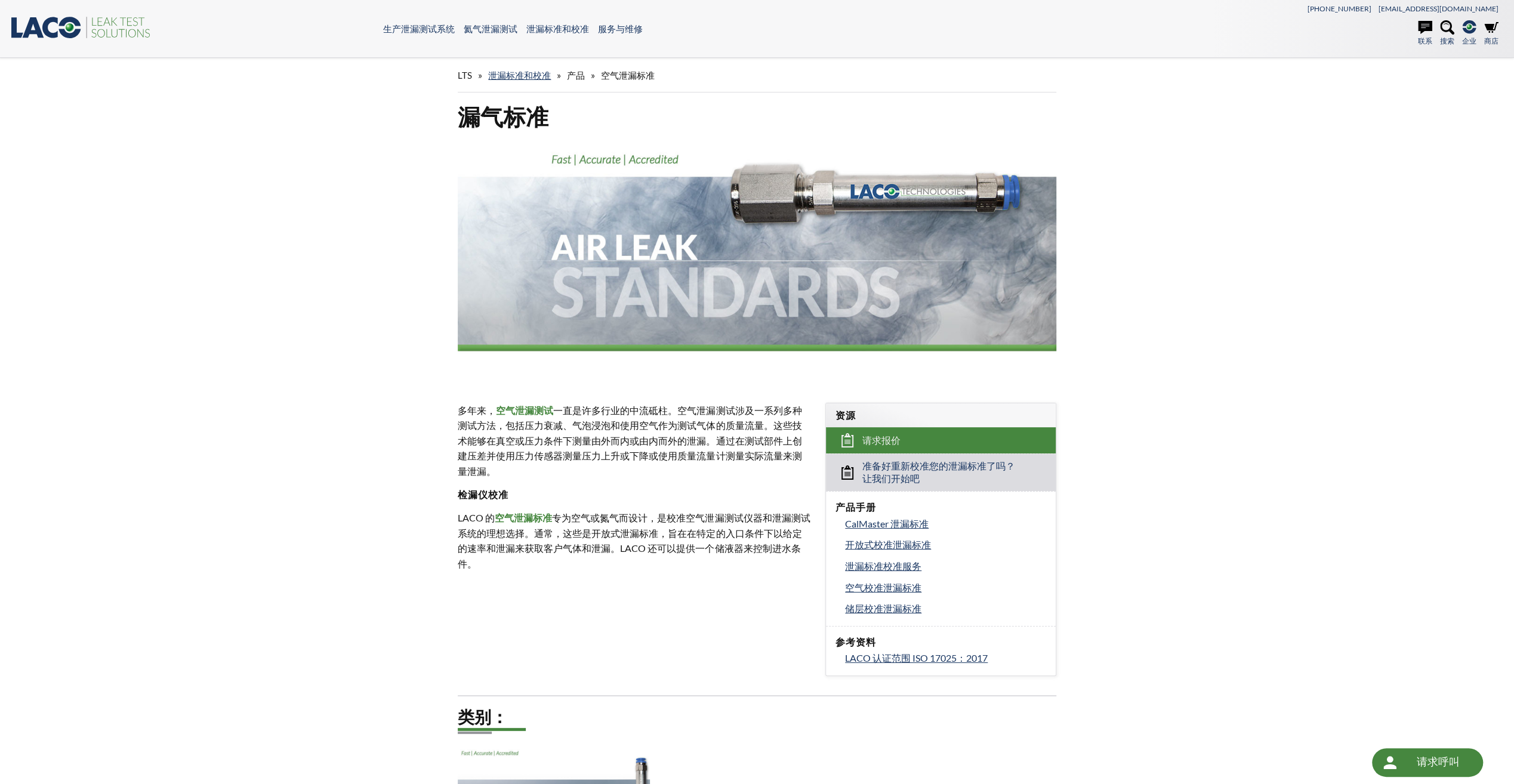
click at [358, 139] on div "LTS » 泄漏标准和校准 » 产品 » 空气泄漏标准 漏气标准 多年来， 空气泄漏测试 一直是许多行业的中流砥柱。空气泄漏测试涉及一系列多种测试方法，包括压…" at bounding box center [757, 474] width 1514 height 834
click at [639, 117] on h1 "漏气标准" at bounding box center [757, 117] width 598 height 30
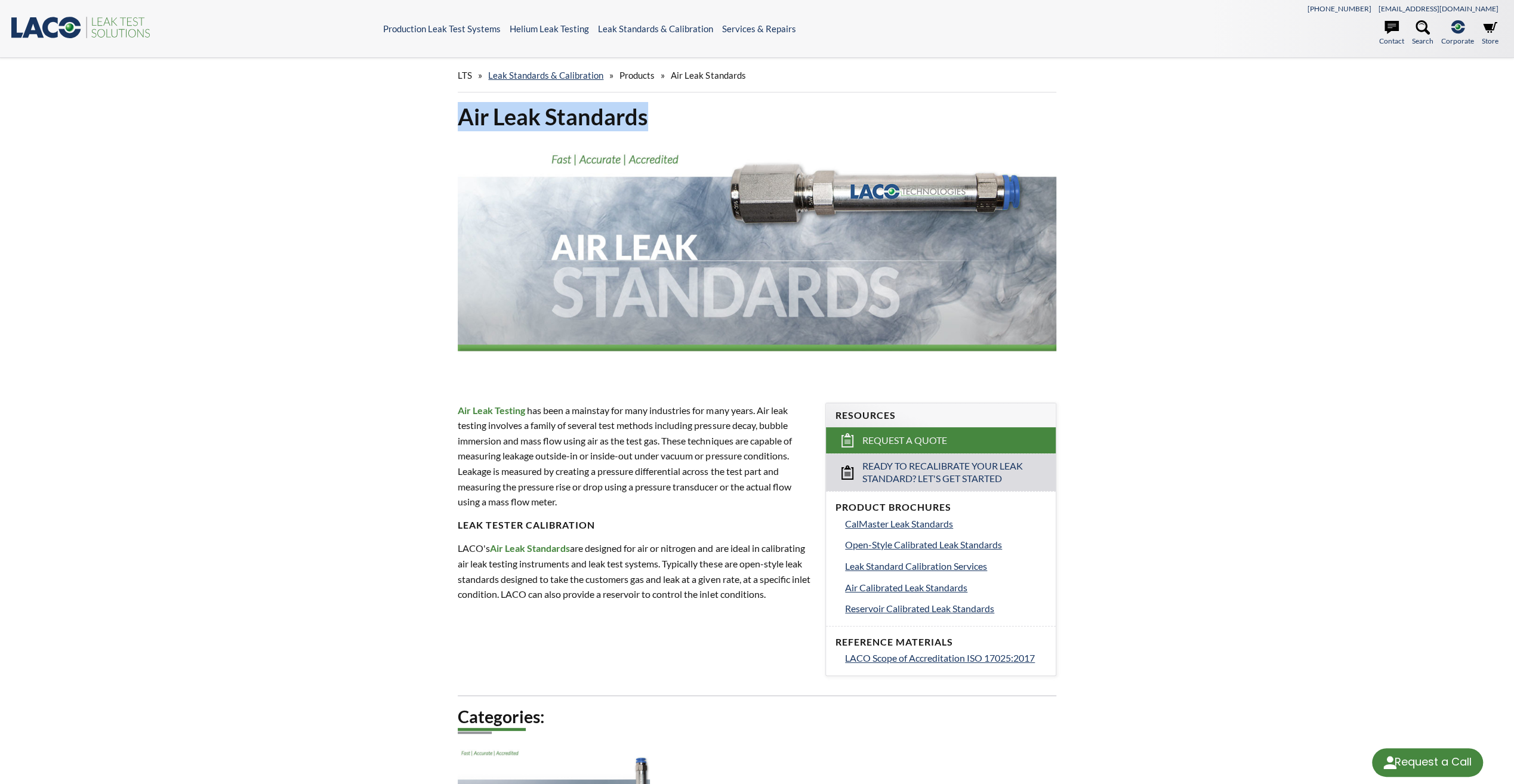
drag, startPoint x: 582, startPoint y: 112, endPoint x: 464, endPoint y: 108, distance: 118.1
click at [464, 108] on h1 "Air Leak Standards" at bounding box center [757, 117] width 598 height 30
copy h1 "Air Leak Standards"
